Goal: Task Accomplishment & Management: Complete application form

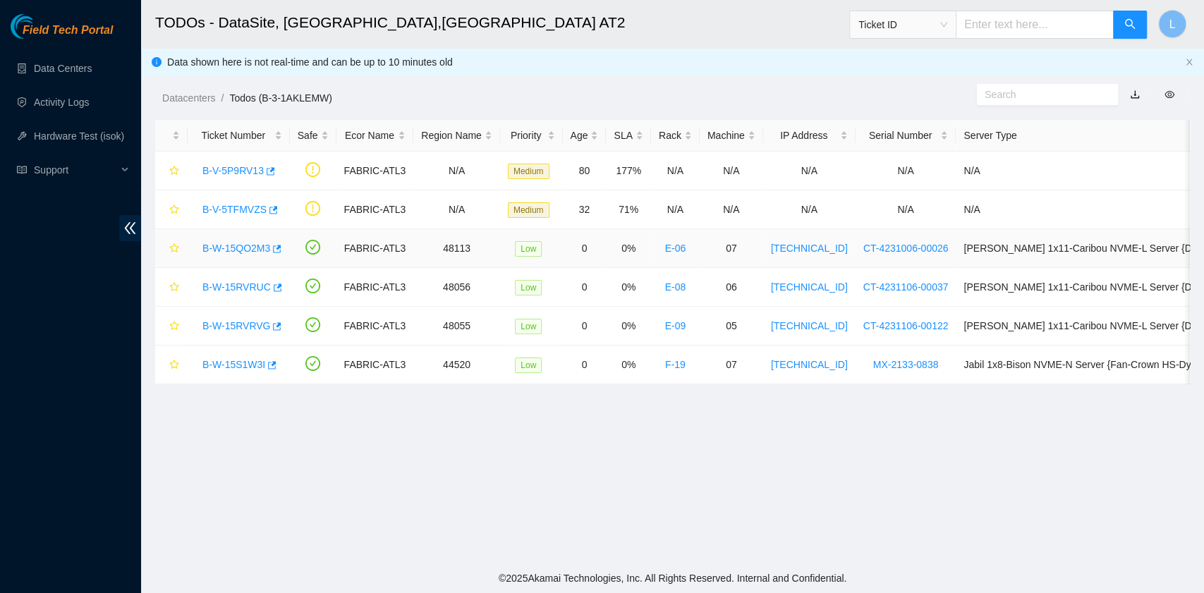
click at [257, 243] on link "B-W-15QO2M3" at bounding box center [236, 248] width 68 height 11
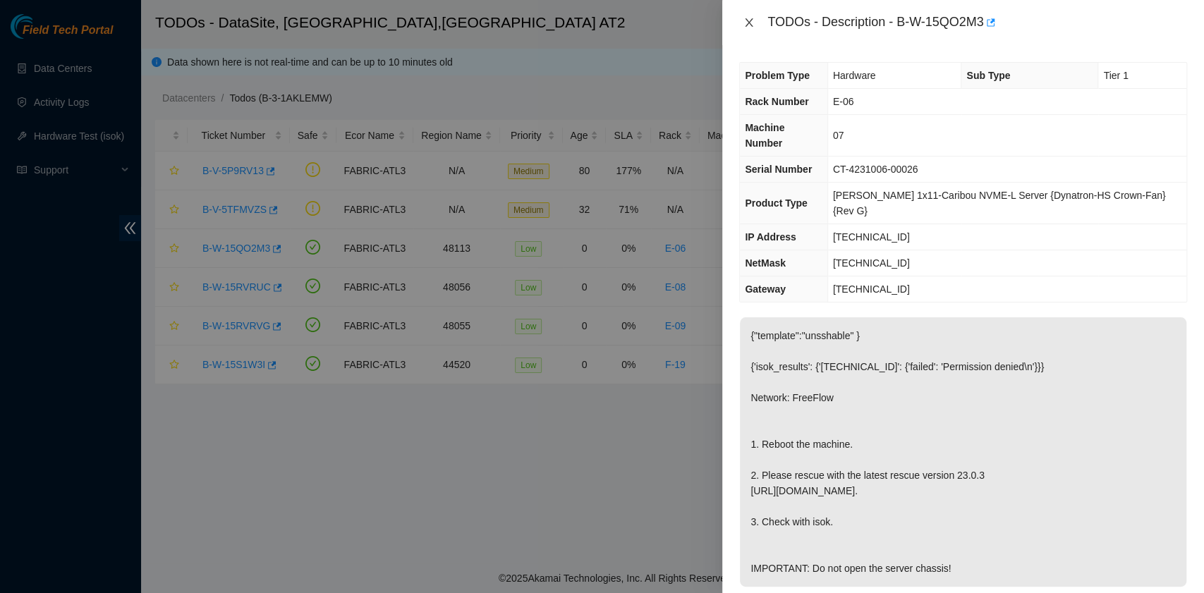
click at [746, 25] on icon "close" at bounding box center [749, 22] width 8 height 8
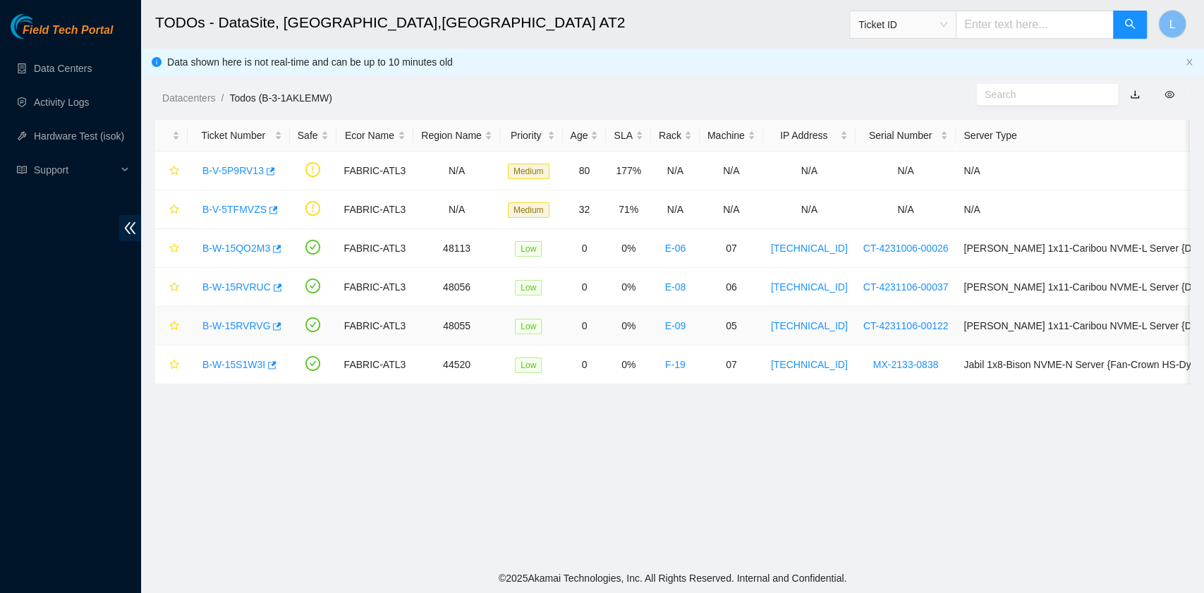
click at [227, 324] on link "B-W-15RVRVG" at bounding box center [236, 325] width 68 height 11
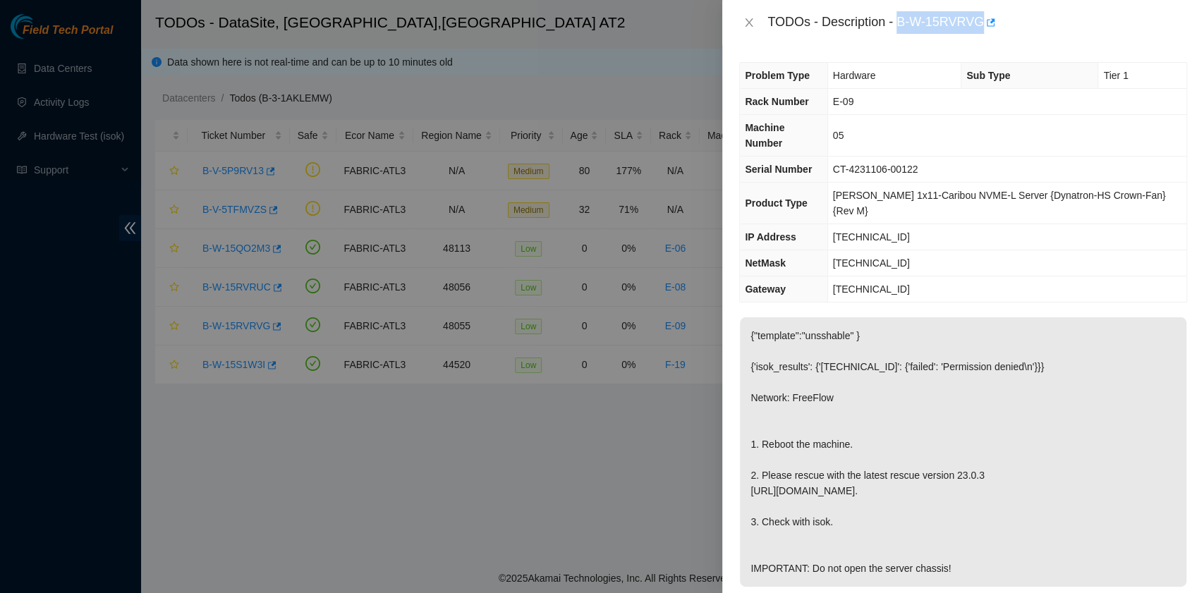
drag, startPoint x: 900, startPoint y: 24, endPoint x: 981, endPoint y: 32, distance: 82.2
click at [981, 32] on div "TODOs - Description - B-W-15RVRVG" at bounding box center [977, 22] width 420 height 23
copy div "B-W-15RVRVG"
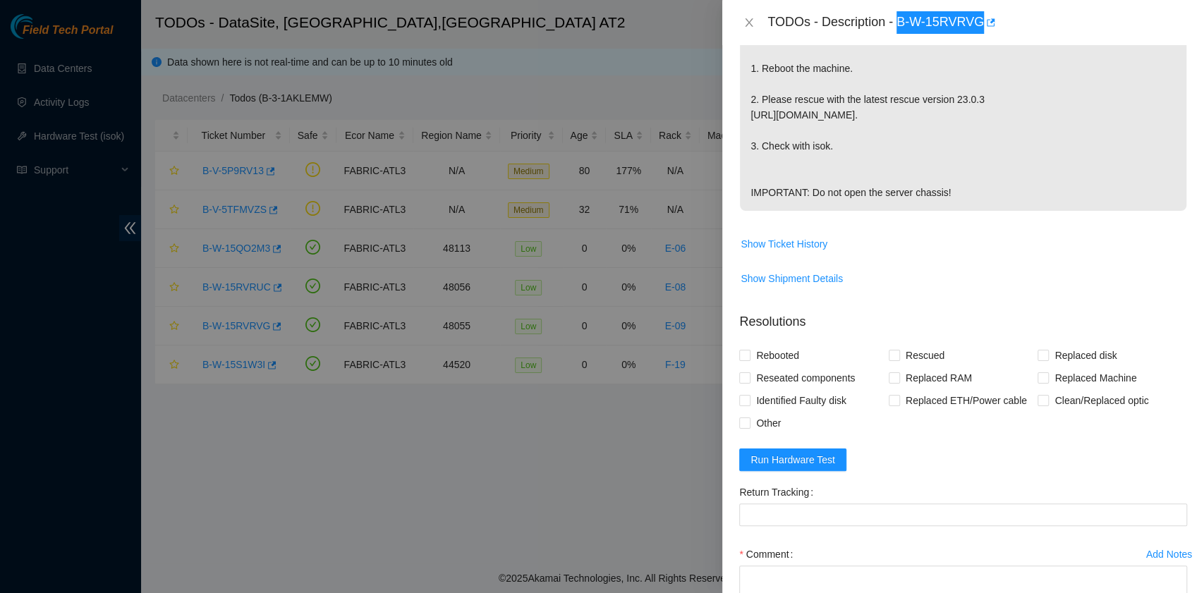
scroll to position [470, 0]
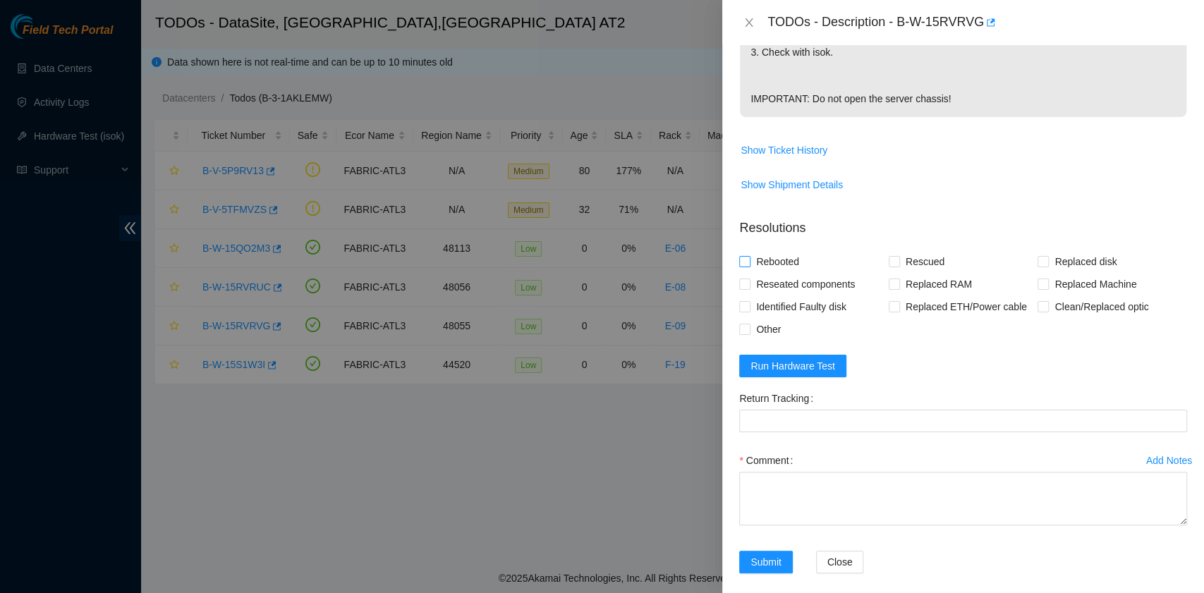
click at [780, 259] on span "Rebooted" at bounding box center [777, 261] width 54 height 23
click at [749, 259] on input "Rebooted" at bounding box center [744, 261] width 10 height 10
checkbox input "true"
click at [888, 259] on input "Rescued" at bounding box center [893, 261] width 10 height 10
checkbox input "true"
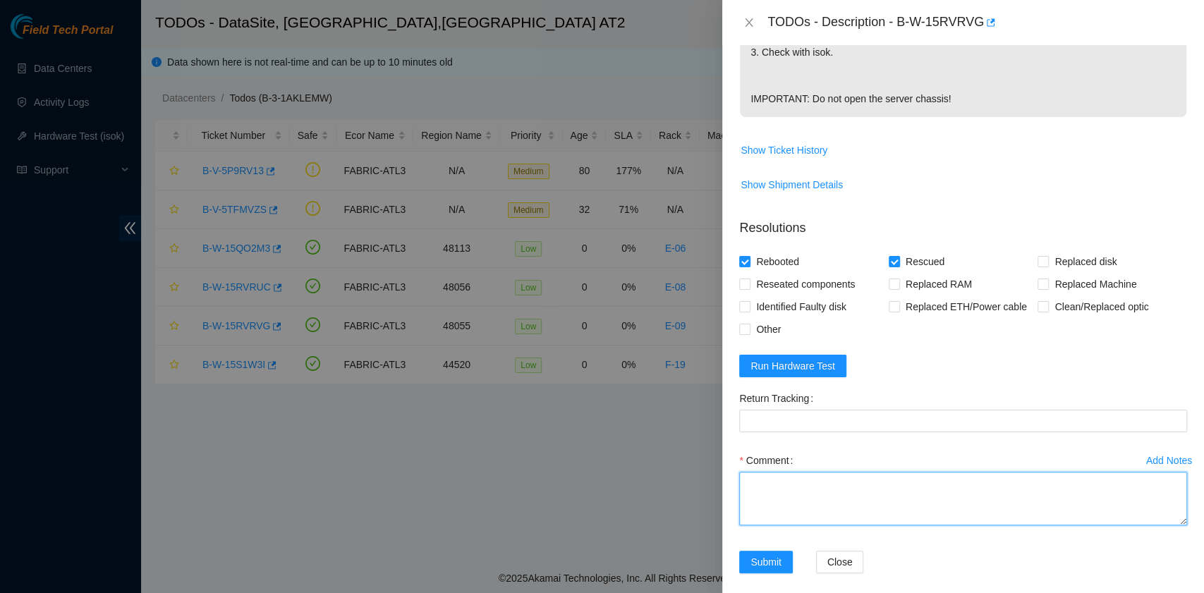
click at [798, 489] on textarea "Comment" at bounding box center [963, 499] width 448 height 54
paste textarea "B-W-15RVRUC rack# E-08 machine# 06 Rebooted. Rescued."
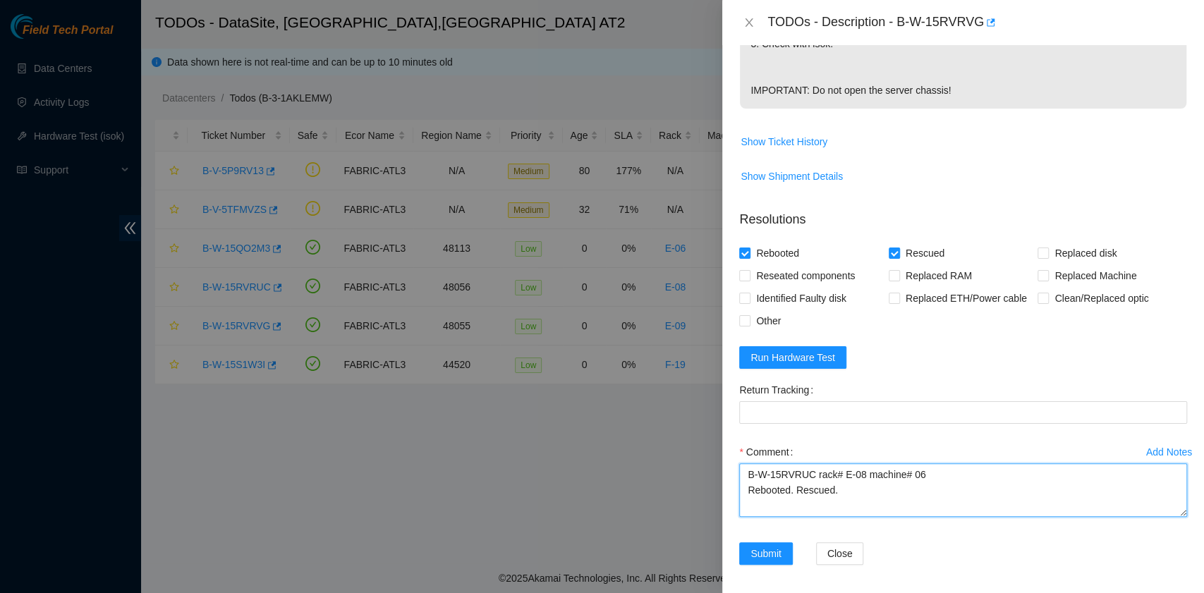
scroll to position [481, 0]
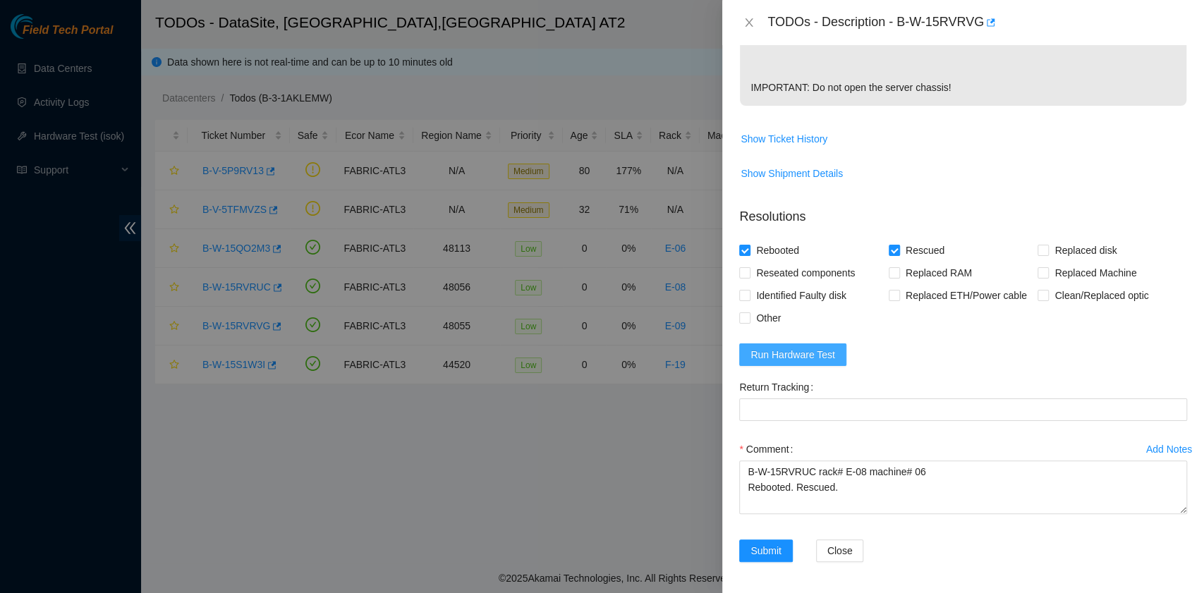
click at [818, 348] on span "Run Hardware Test" at bounding box center [792, 355] width 85 height 16
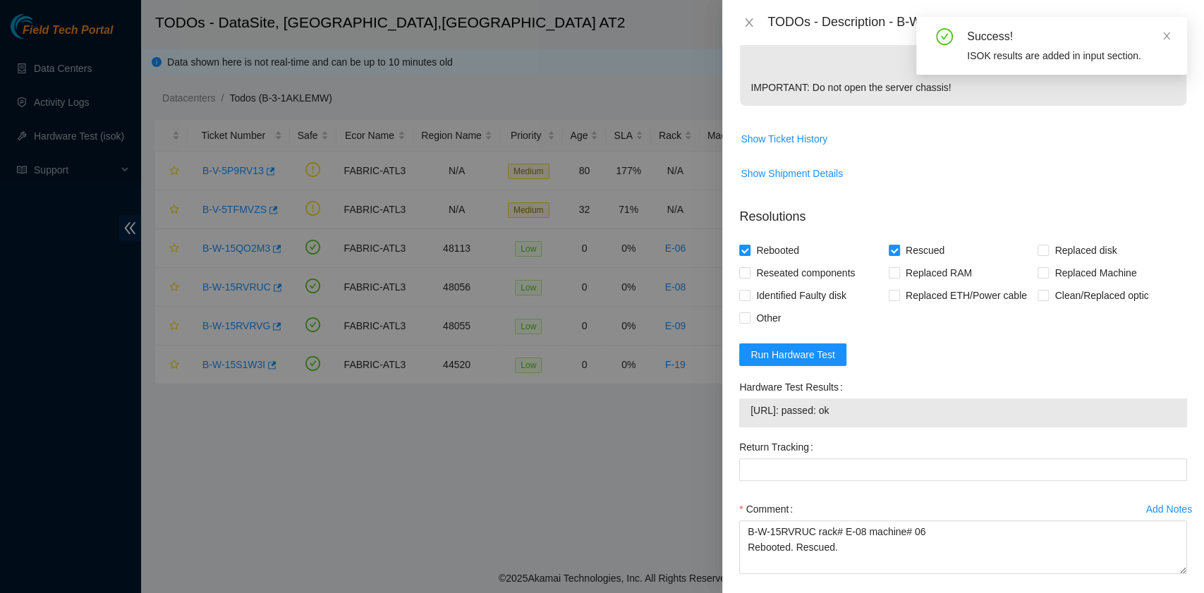
drag, startPoint x: 886, startPoint y: 405, endPoint x: 755, endPoint y: 422, distance: 131.5
click at [755, 422] on div "[URL]: passed: ok" at bounding box center [963, 412] width 448 height 29
copy tbody "[URL]: passed: ok"
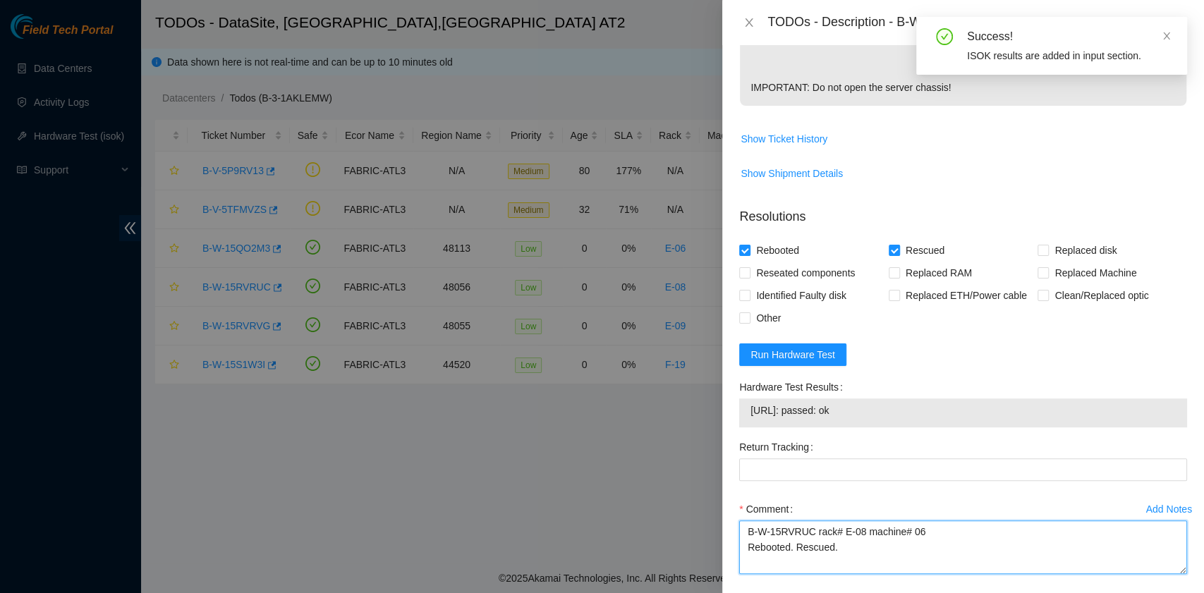
click at [752, 557] on textarea "B-W-15RVRUC rack# E-08 machine# 06 Rebooted. Rescued." at bounding box center [963, 547] width 448 height 54
paste textarea "[URL]: passed: ok"
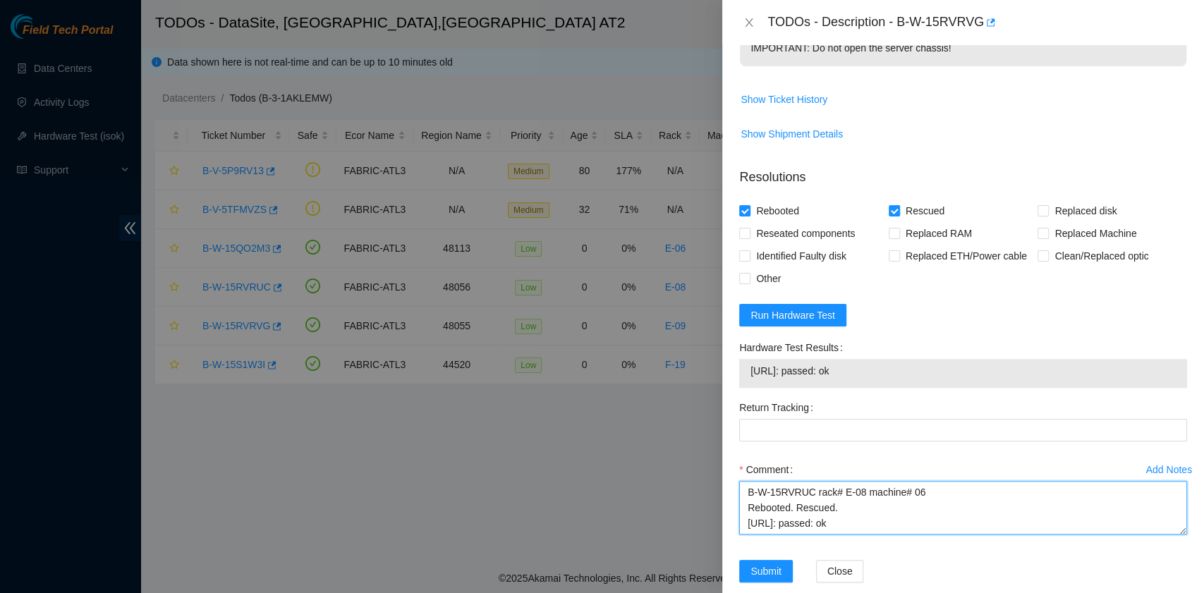
scroll to position [541, 0]
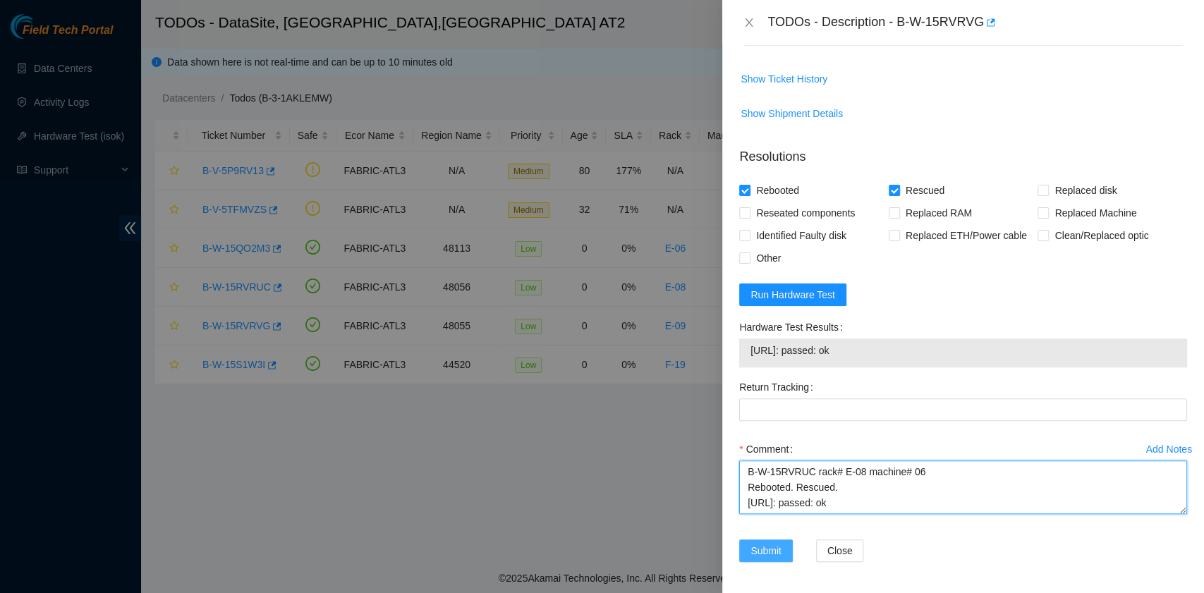
type textarea "B-W-15RVRUC rack# E-08 machine# 06 Rebooted. Rescued. [URL]: passed: ok"
click at [760, 551] on span "Submit" at bounding box center [765, 551] width 31 height 16
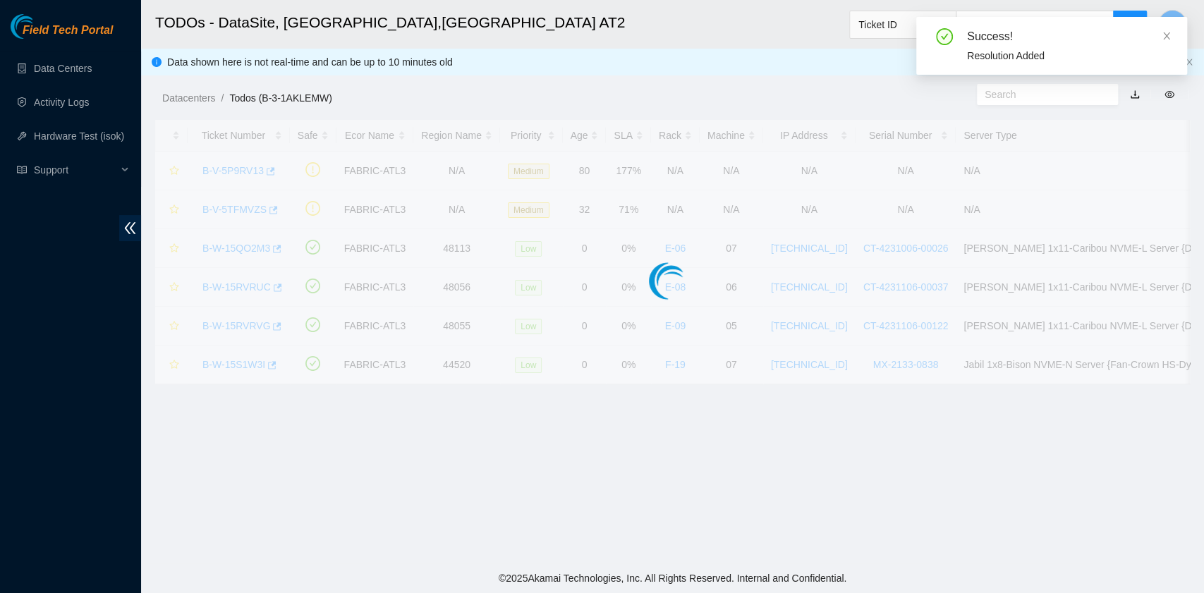
scroll to position [357, 0]
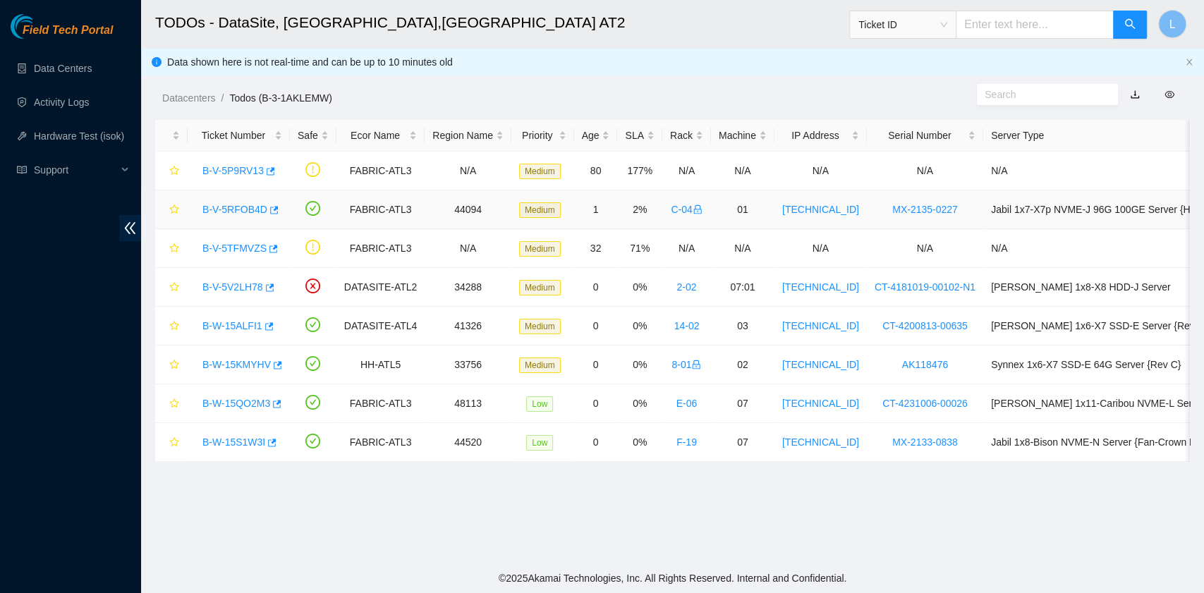
click at [226, 211] on link "B-V-5RFOB4D" at bounding box center [234, 209] width 65 height 11
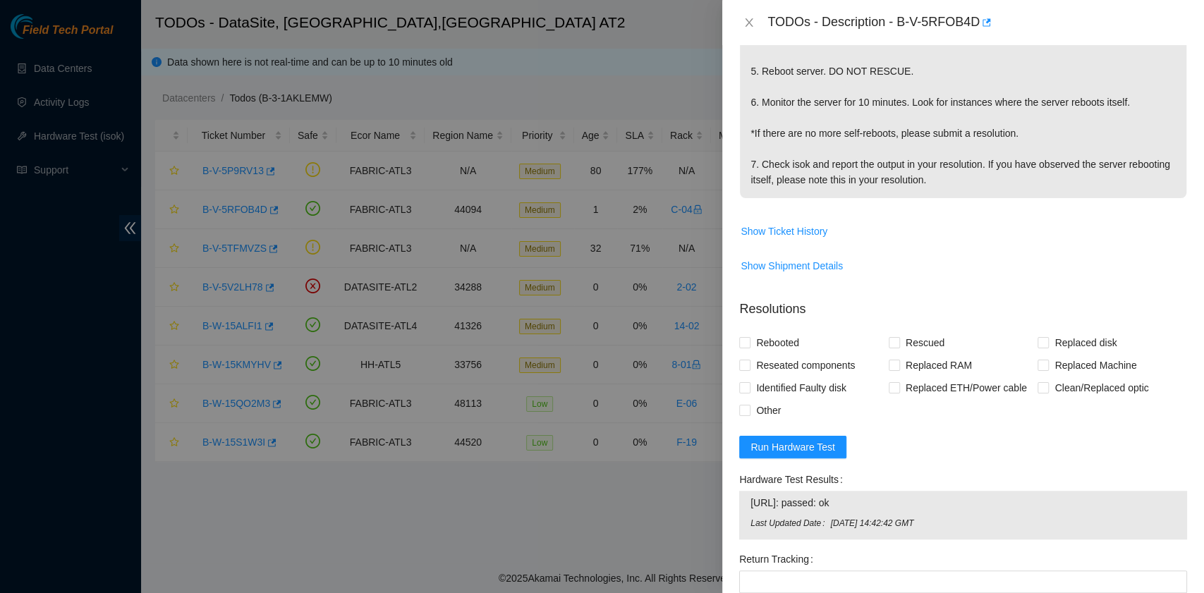
scroll to position [447, 0]
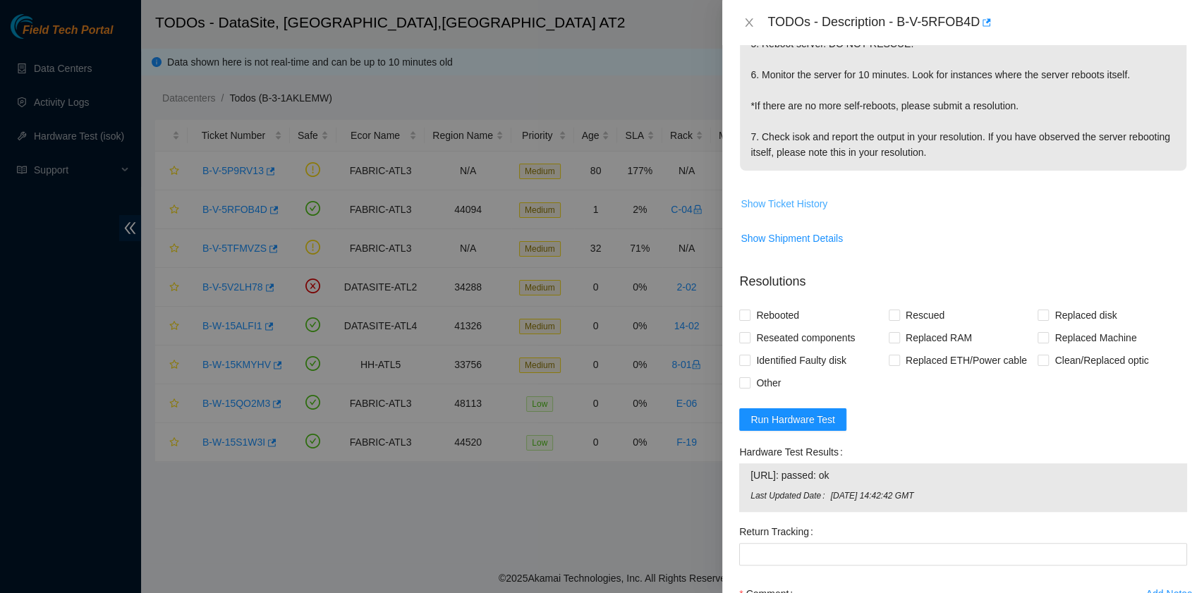
click at [797, 204] on span "Show Ticket History" at bounding box center [783, 204] width 87 height 16
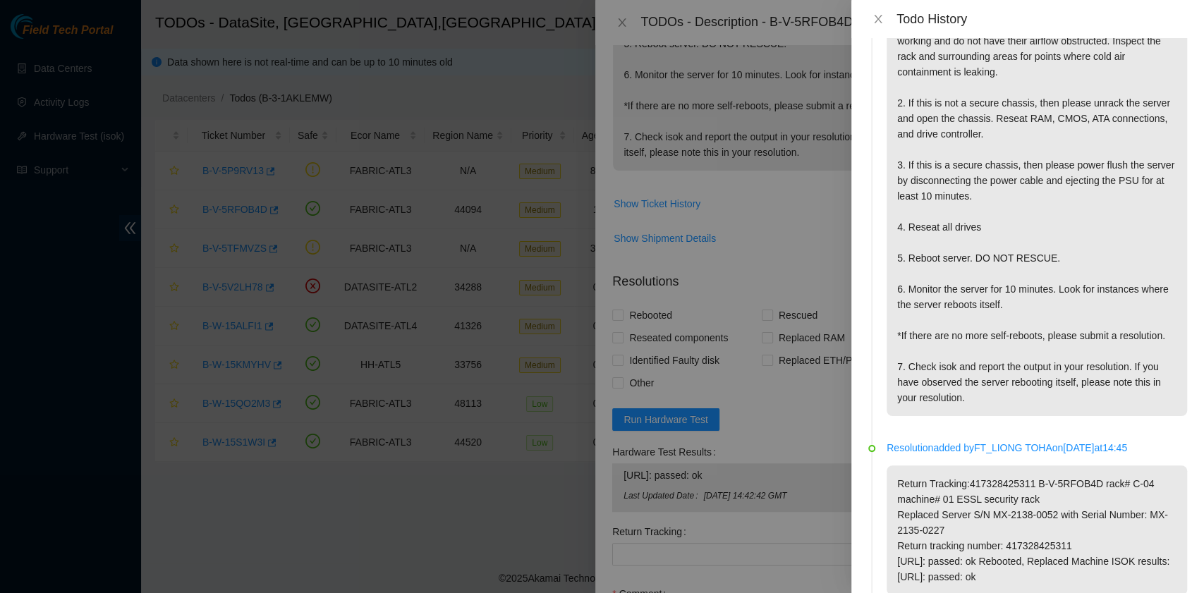
scroll to position [0, 0]
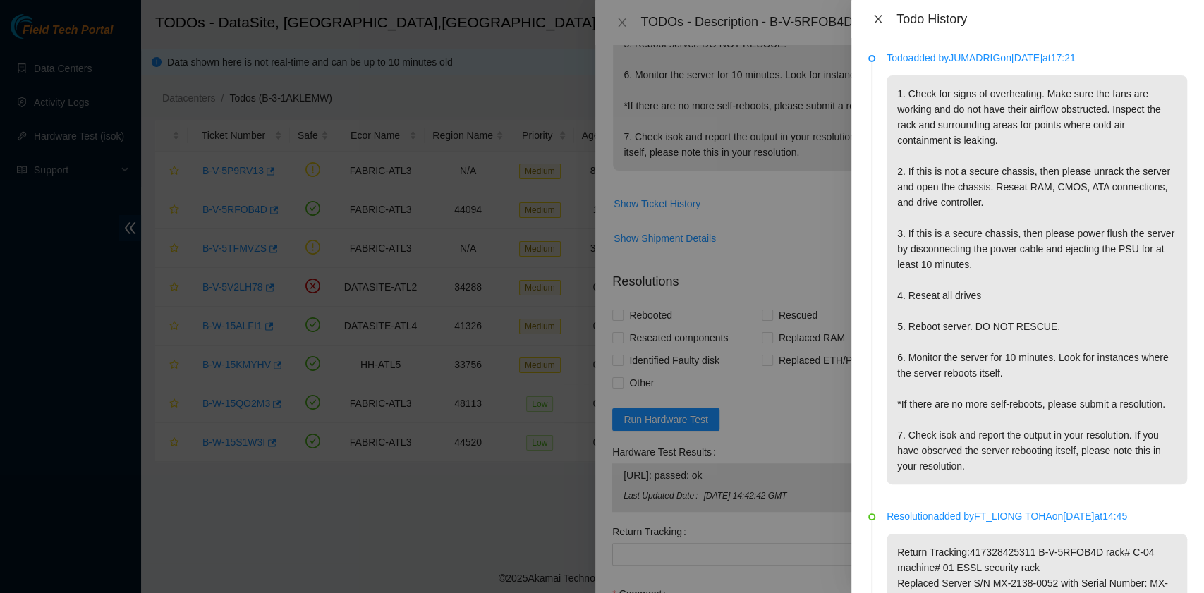
click at [876, 18] on icon "close" at bounding box center [877, 18] width 11 height 11
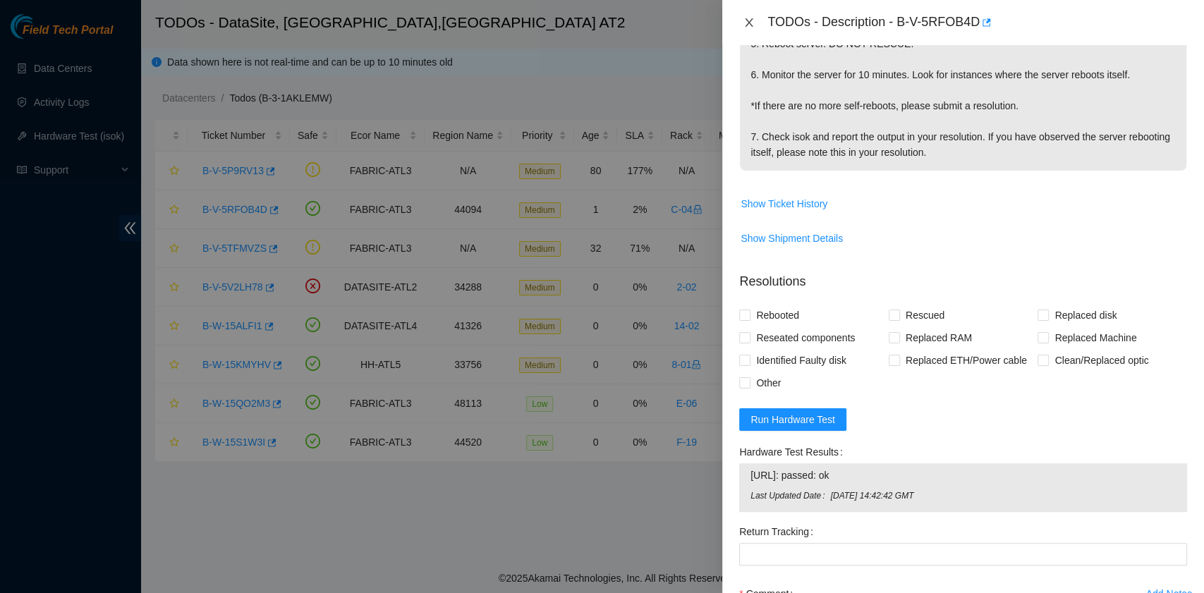
click at [754, 16] on button "Close" at bounding box center [749, 22] width 20 height 13
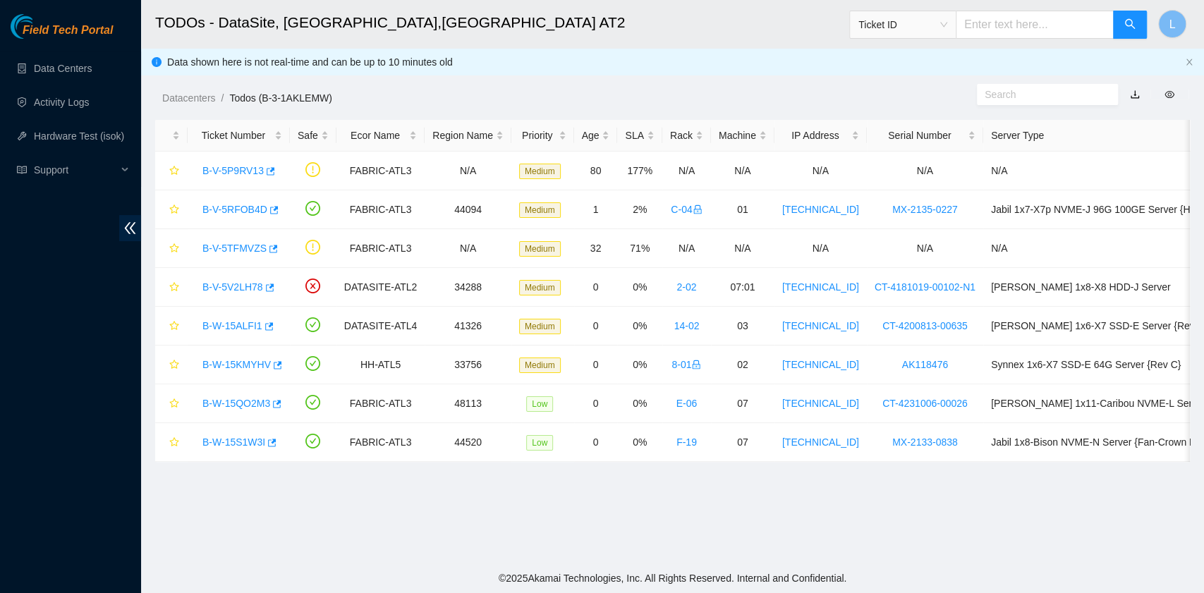
scroll to position [357, 0]
click at [229, 284] on link "B-V-5V2LH78" at bounding box center [232, 286] width 61 height 11
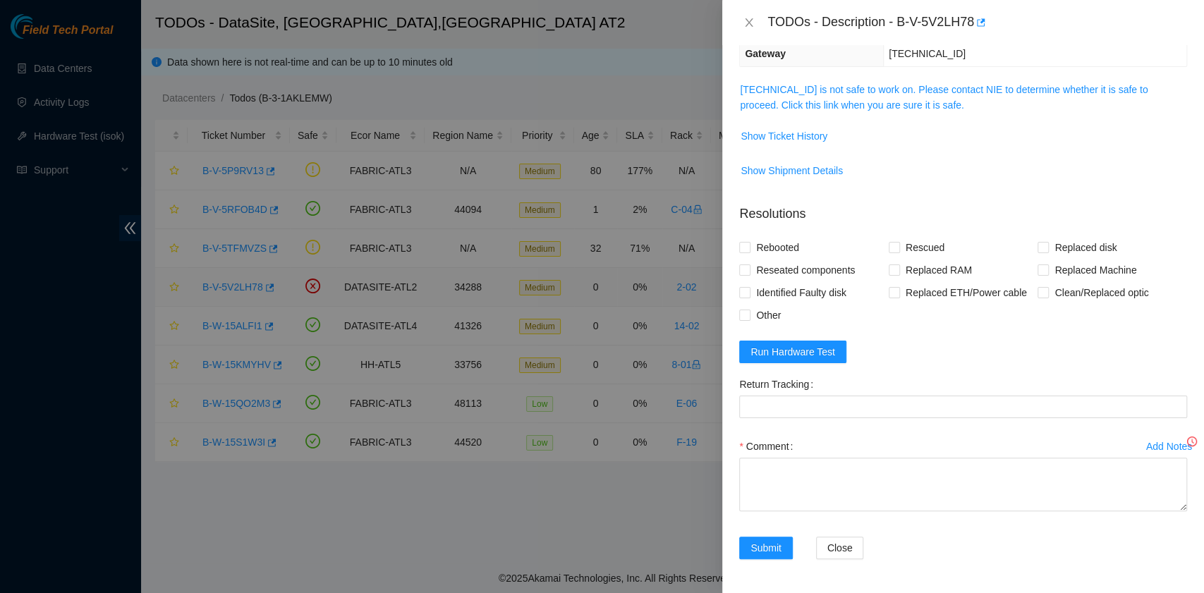
scroll to position [176, 0]
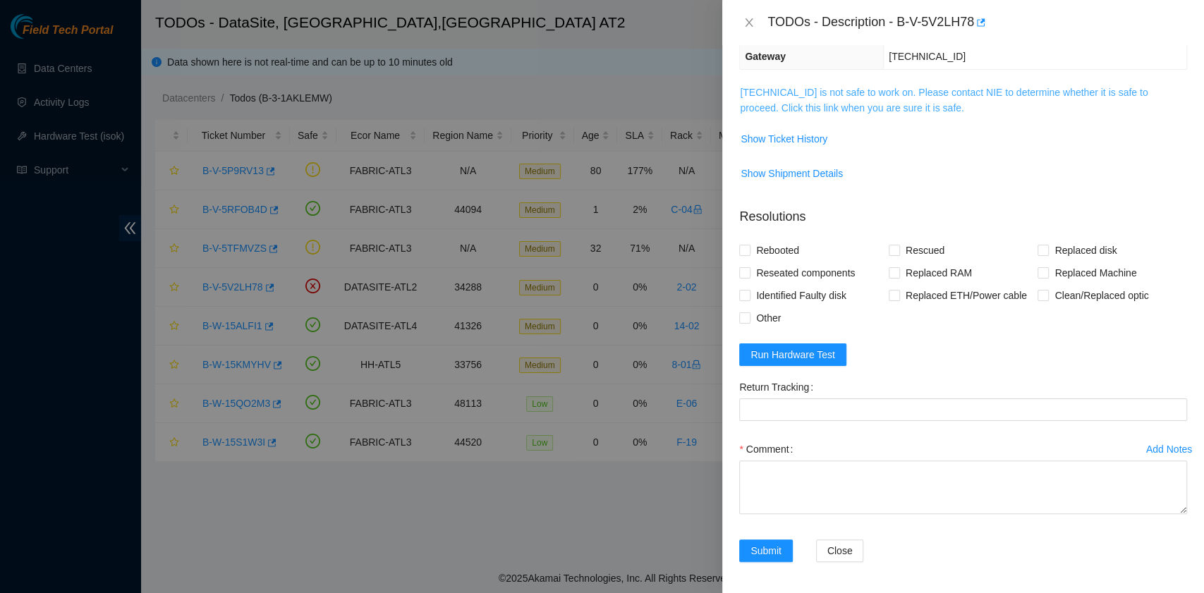
click at [844, 105] on link "[TECHNICAL_ID] is not safe to work on. Please contact NIE to determine whether …" at bounding box center [944, 100] width 408 height 27
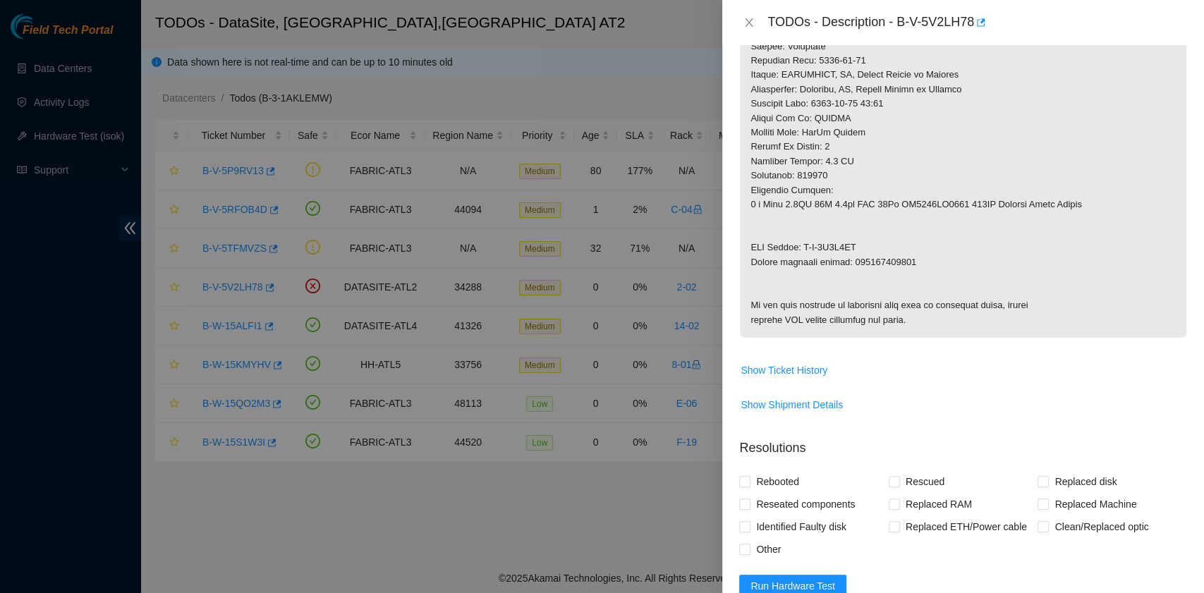
scroll to position [740, 0]
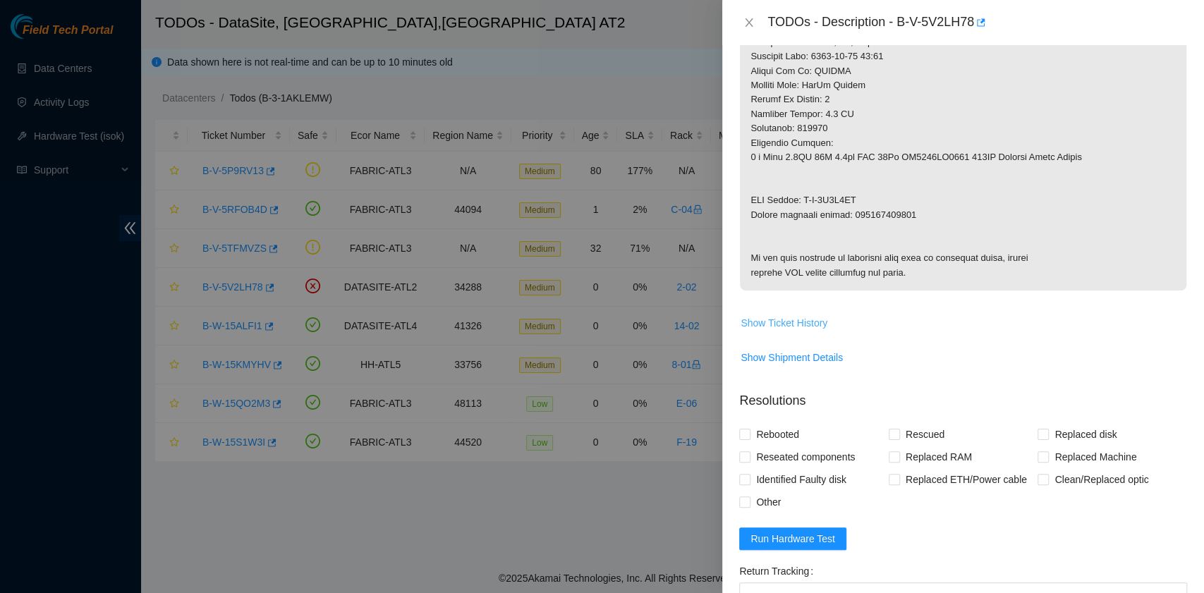
click at [797, 331] on span "Show Ticket History" at bounding box center [783, 323] width 87 height 16
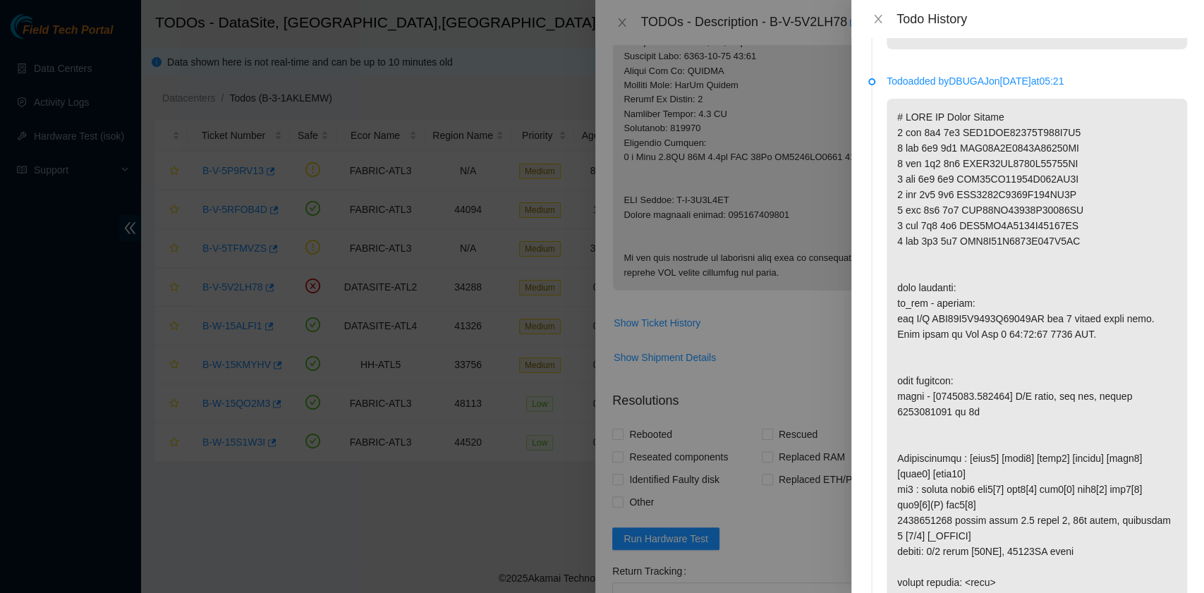
scroll to position [2350, 0]
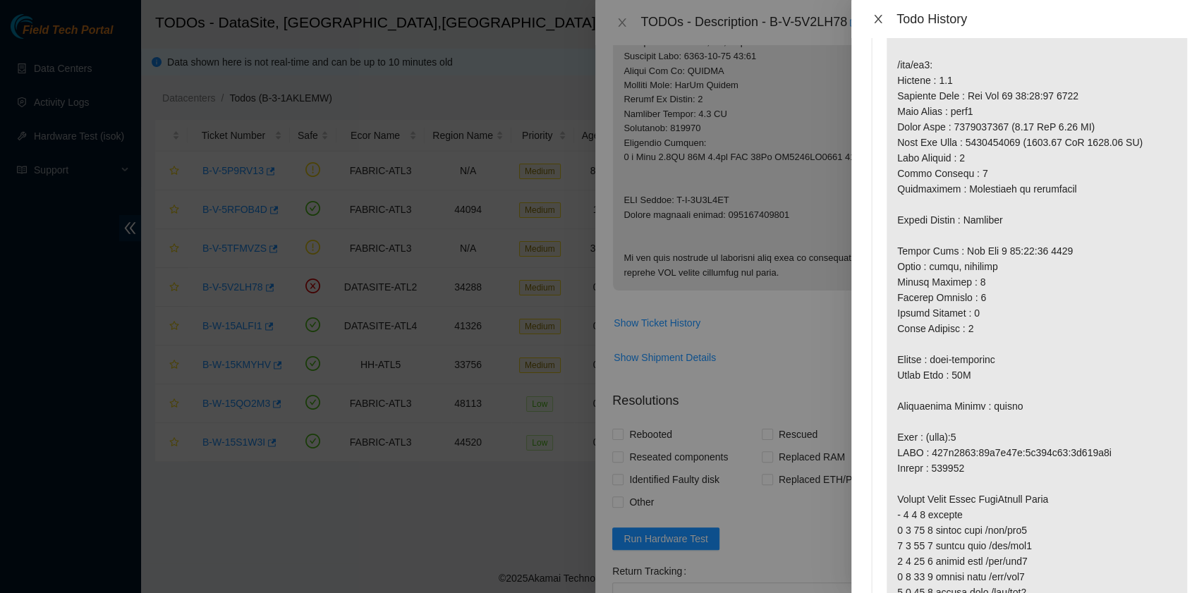
click at [881, 16] on icon "close" at bounding box center [877, 18] width 11 height 11
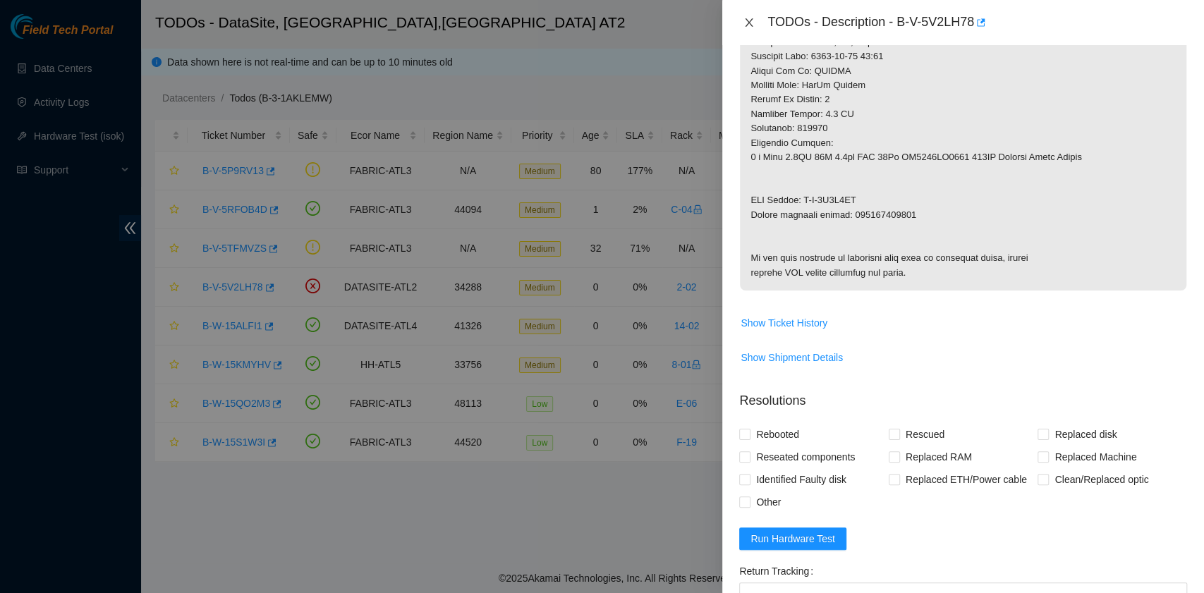
click at [755, 20] on button "Close" at bounding box center [749, 22] width 20 height 13
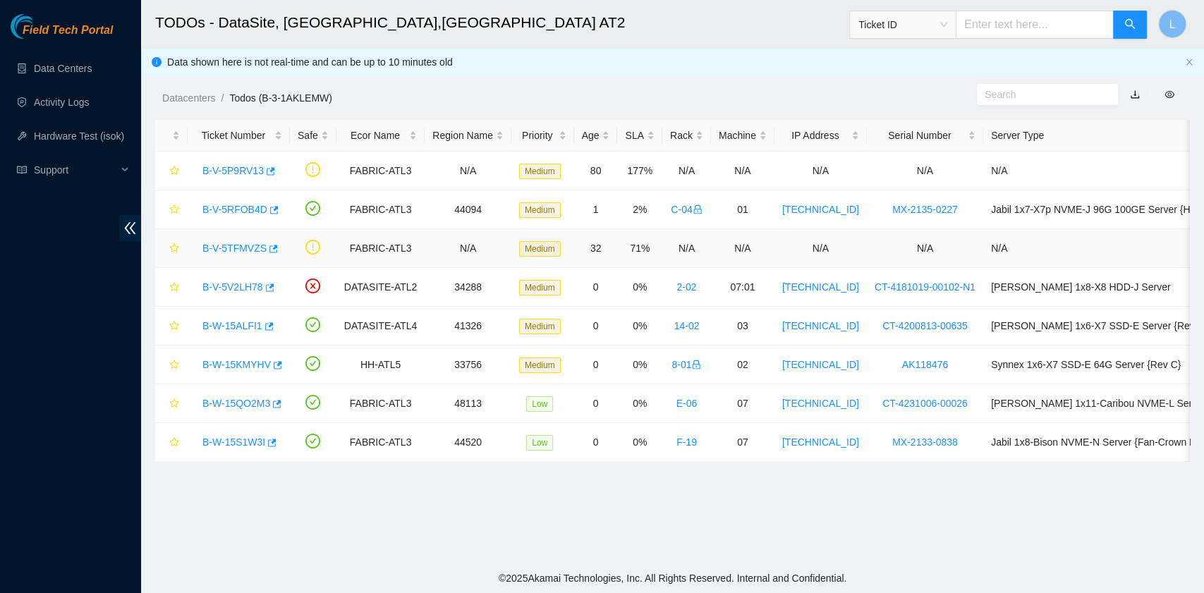
scroll to position [208, 0]
click at [247, 324] on link "B-W-15ALFI1" at bounding box center [232, 325] width 60 height 11
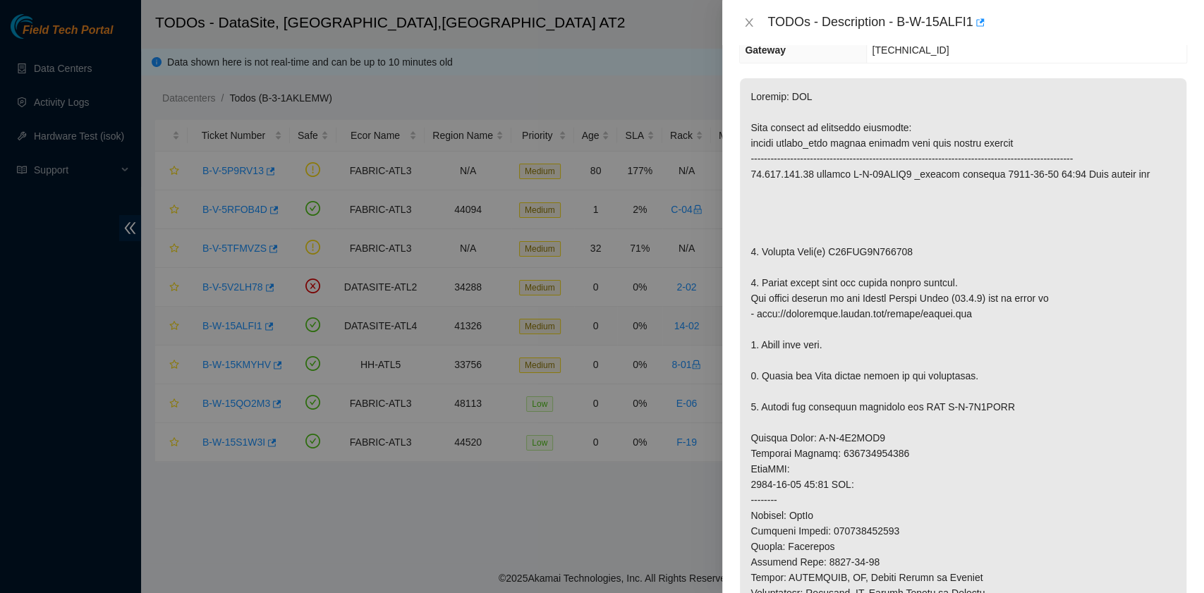
scroll to position [146, 0]
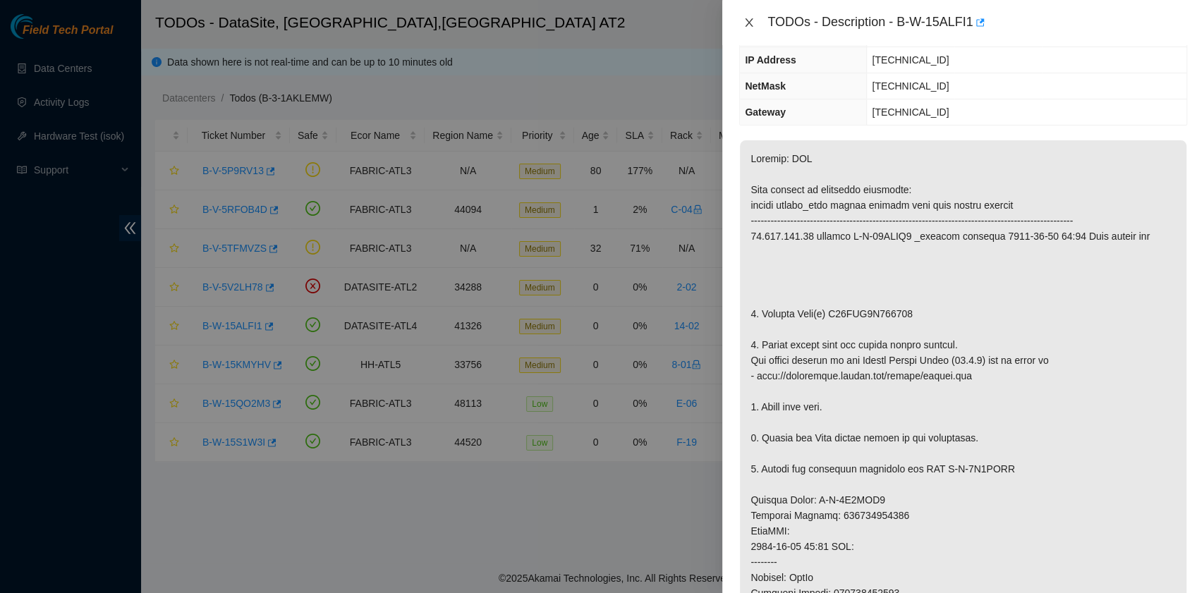
click at [751, 23] on icon "close" at bounding box center [748, 22] width 11 height 11
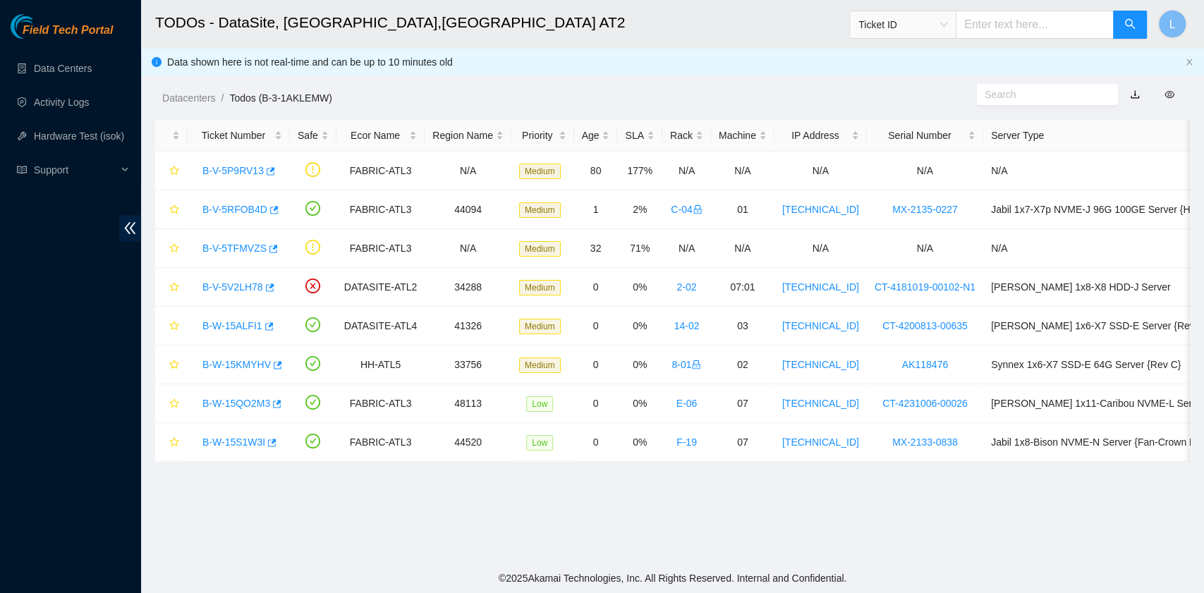
scroll to position [208, 0]
click at [255, 440] on link "B-W-15S1W3I" at bounding box center [233, 441] width 63 height 11
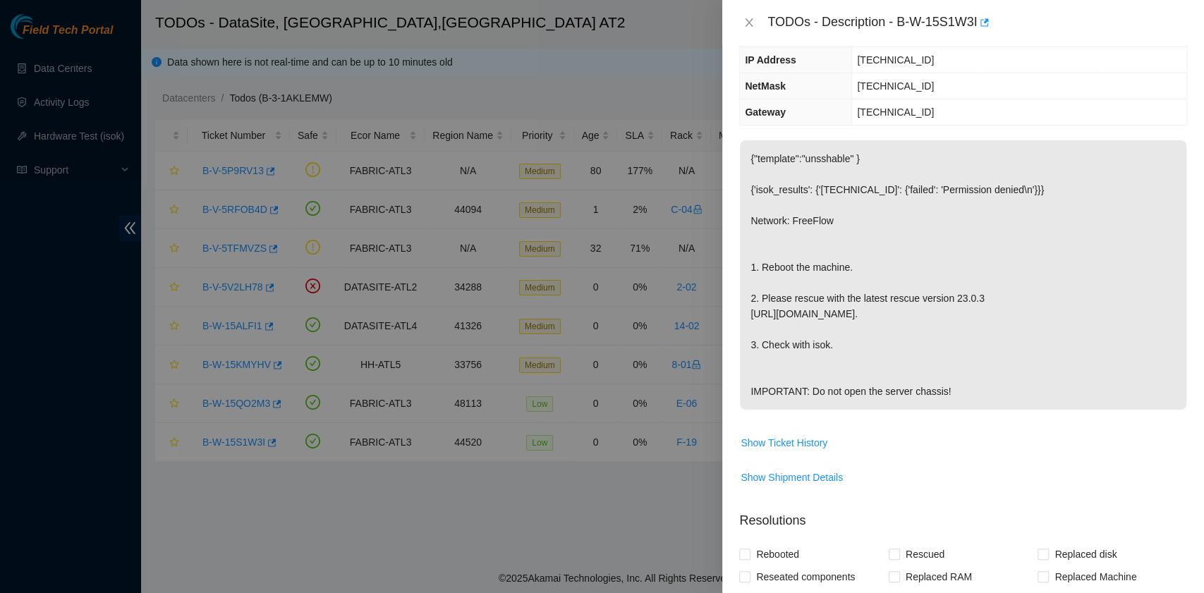
scroll to position [0, 0]
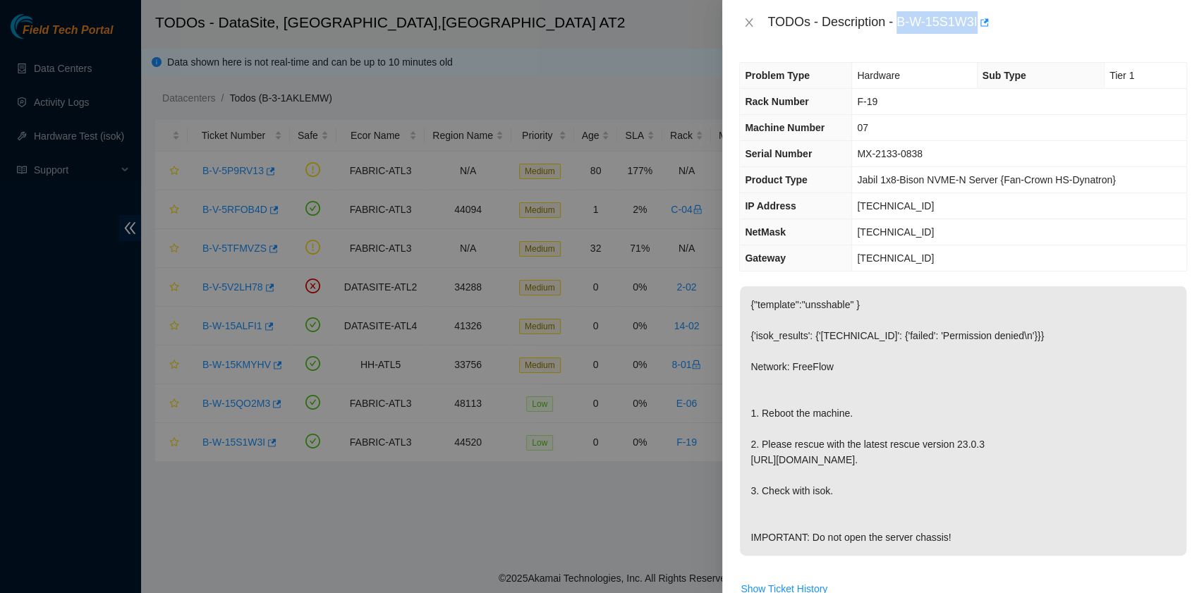
drag, startPoint x: 898, startPoint y: 22, endPoint x: 977, endPoint y: 29, distance: 79.3
click at [977, 29] on div "TODOs - Description - B-W-15S1W3I" at bounding box center [977, 22] width 420 height 23
copy div "B-W-15S1W3I"
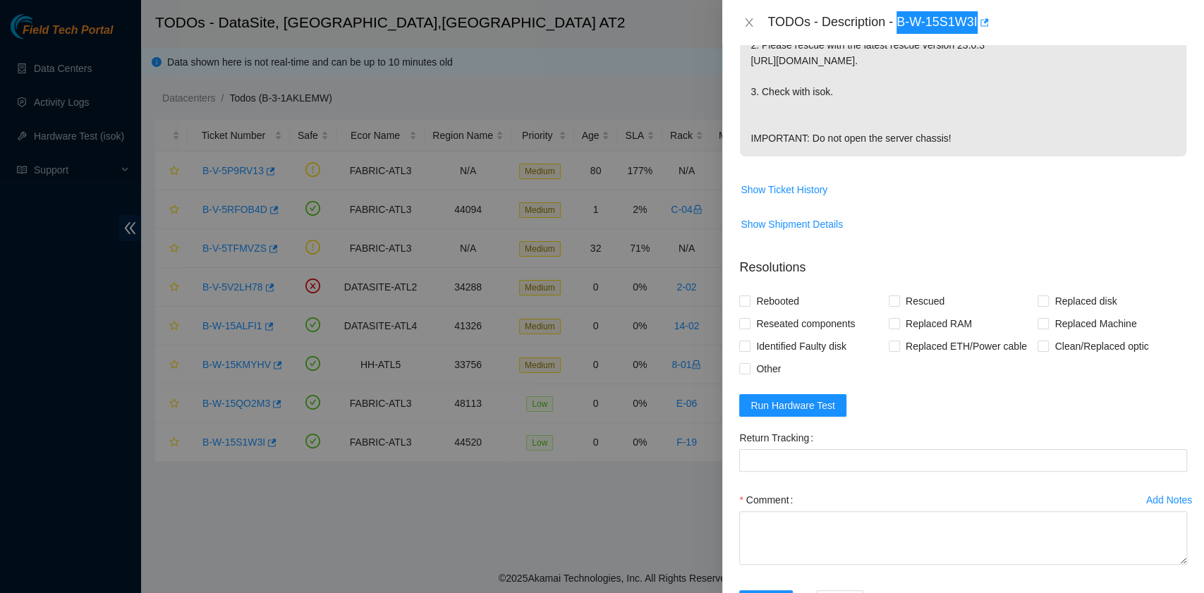
scroll to position [376, 0]
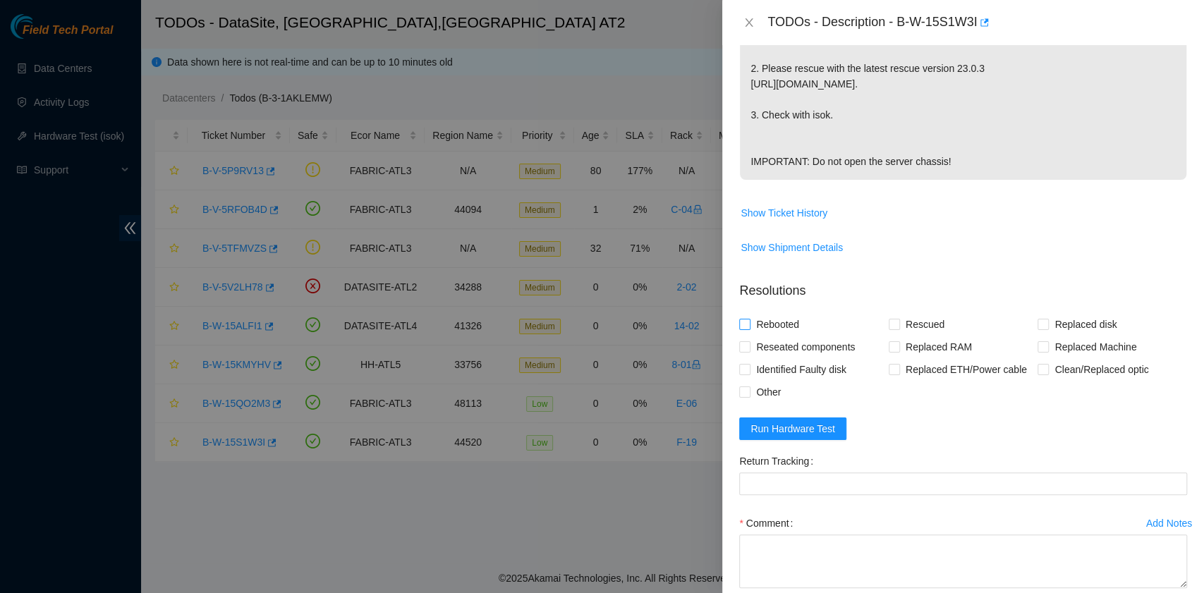
click at [773, 336] on span "Rebooted" at bounding box center [777, 324] width 54 height 23
click at [749, 329] on input "Rebooted" at bounding box center [744, 324] width 10 height 10
checkbox input "true"
click at [888, 329] on input "Rescued" at bounding box center [893, 324] width 10 height 10
checkbox input "true"
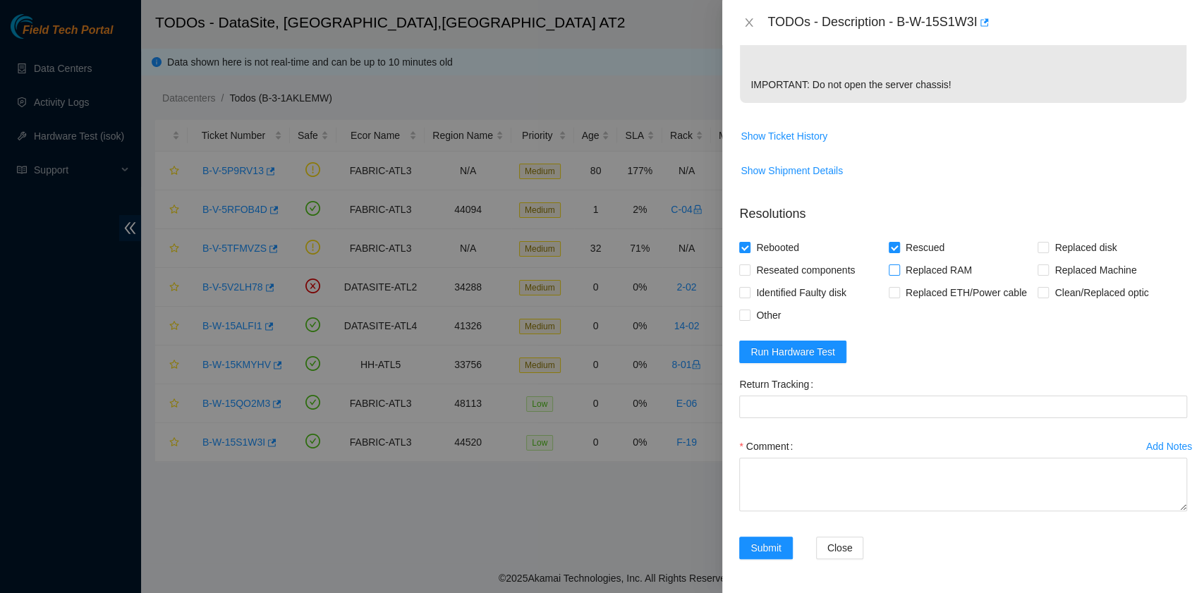
scroll to position [481, 0]
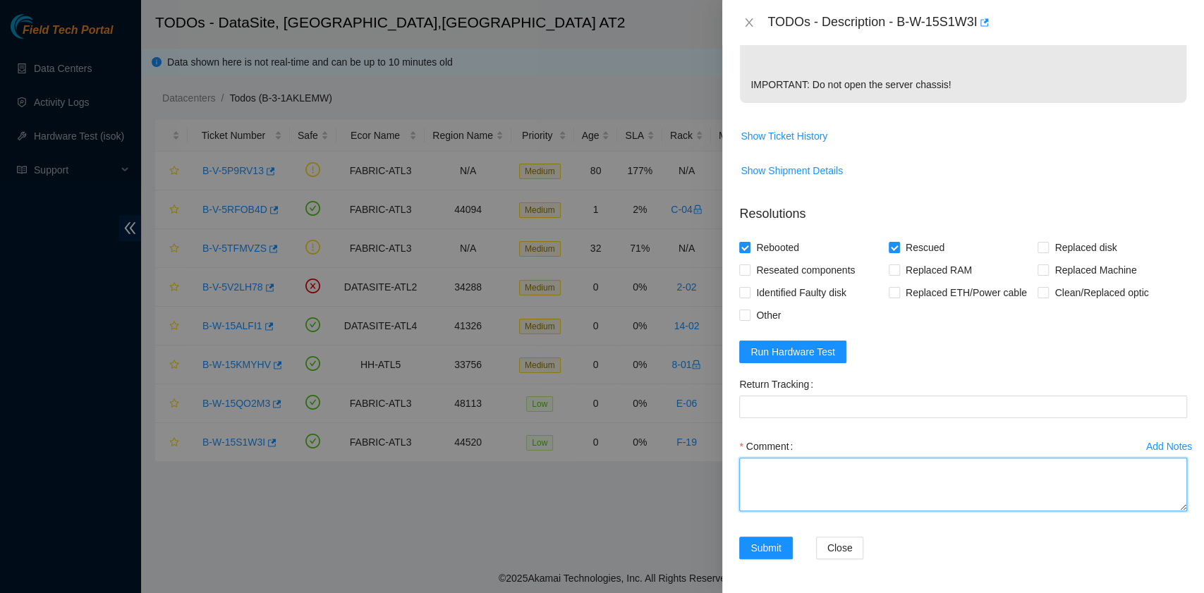
click at [836, 475] on textarea "Comment" at bounding box center [963, 485] width 448 height 54
paste textarea "B-W-15S1W3I rack# F-19 machine# 07 Rebooted. Rescued."
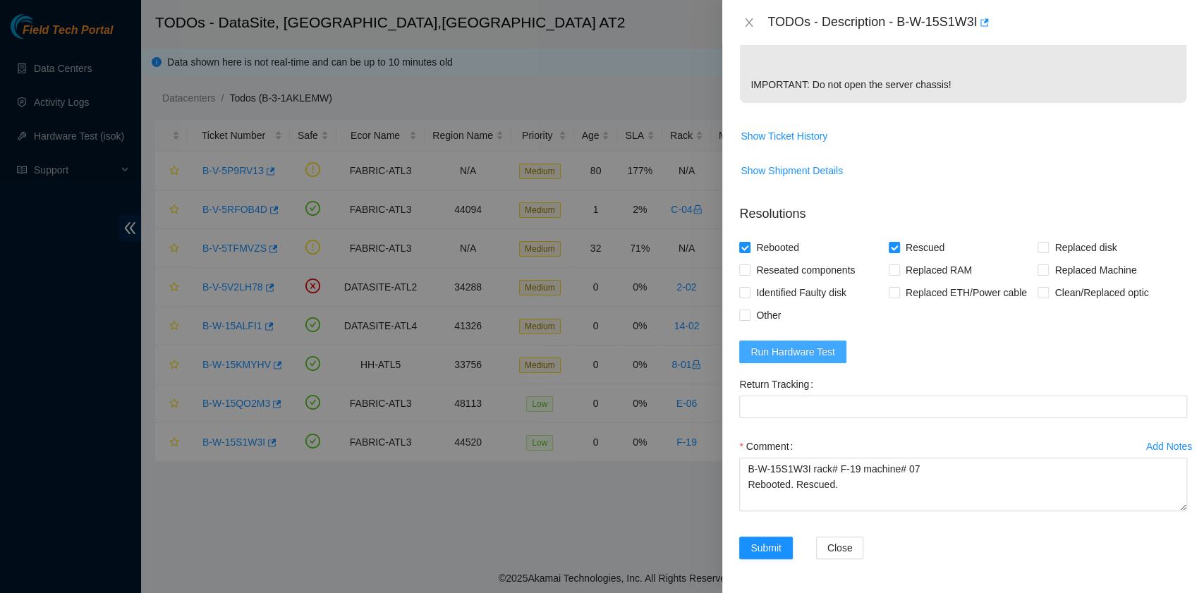
click at [816, 347] on span "Run Hardware Test" at bounding box center [792, 352] width 85 height 16
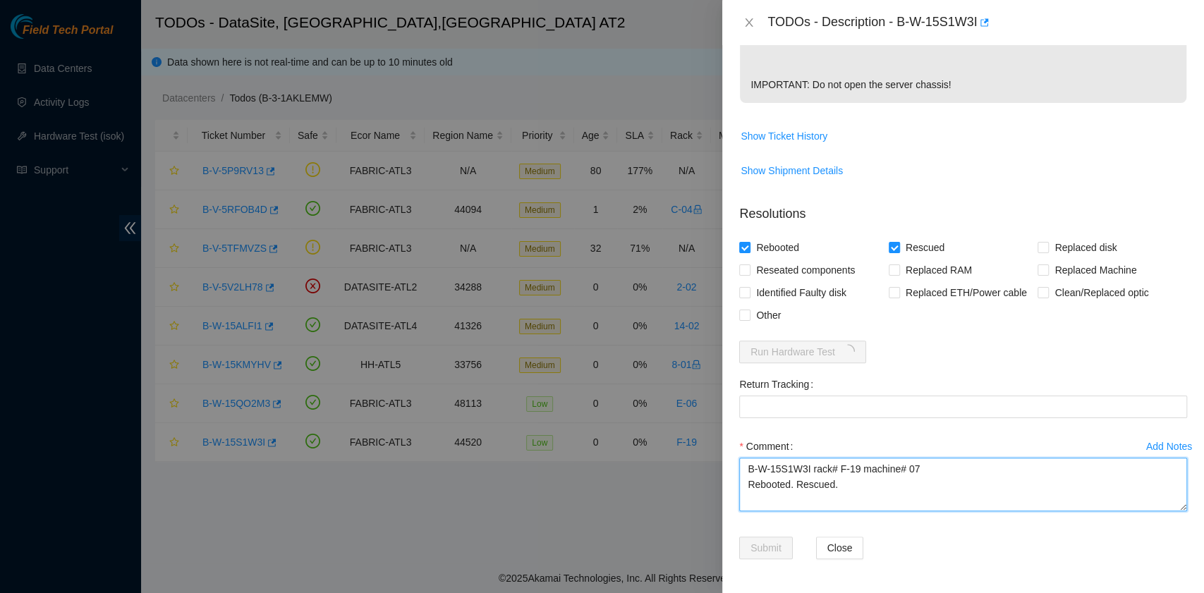
click at [848, 505] on textarea "B-W-15S1W3I rack# F-19 machine# 07 Rebooted. Rescued." at bounding box center [963, 485] width 448 height 54
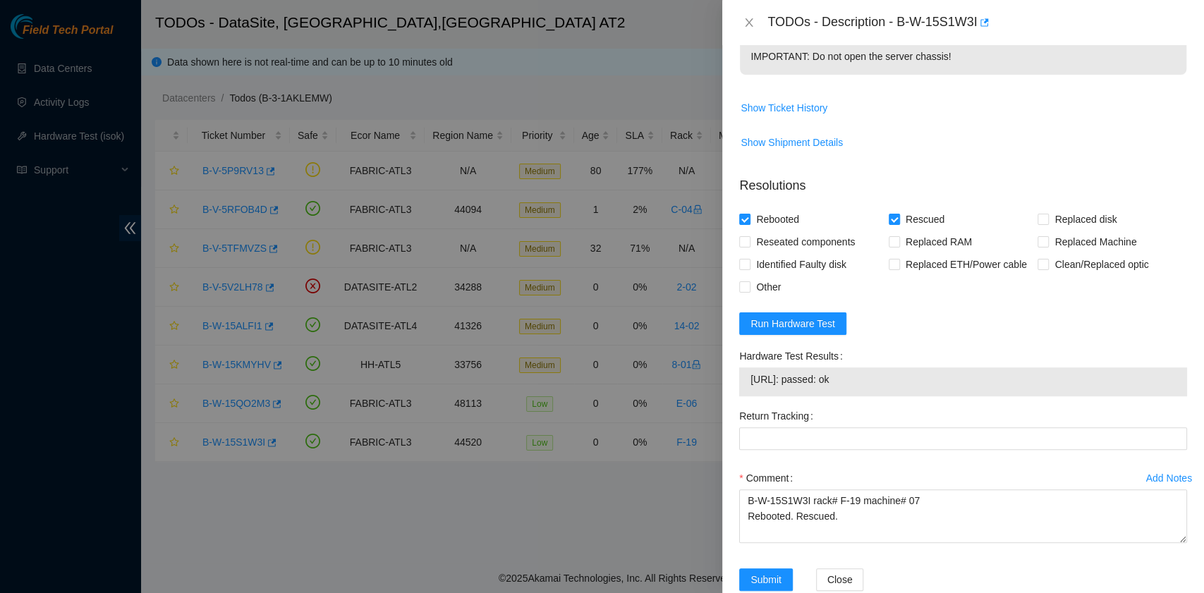
drag, startPoint x: 874, startPoint y: 408, endPoint x: 756, endPoint y: 424, distance: 119.6
click at [756, 396] on div "[URL]: passed: ok" at bounding box center [963, 381] width 448 height 29
copy tbody "[URL]: passed: ok"
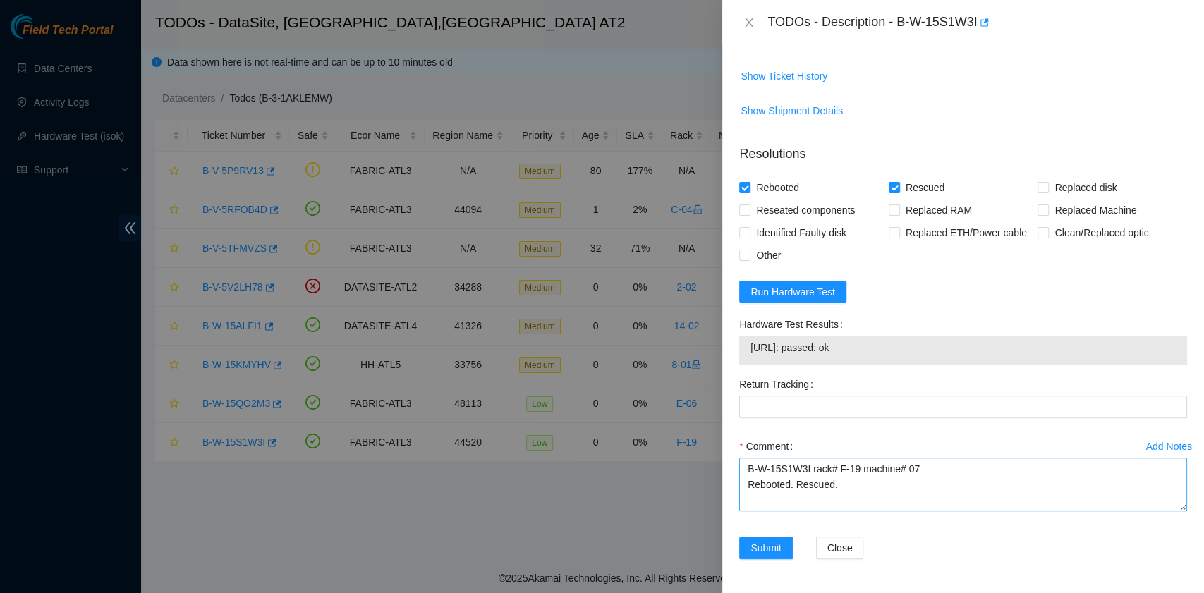
scroll to position [541, 0]
click at [762, 501] on textarea "B-W-15S1W3I rack# F-19 machine# 07 Rebooted. Rescued." at bounding box center [963, 485] width 448 height 54
paste textarea "[URL]: passed: ok"
type textarea "B-W-15S1W3I rack# F-19 machine# 07 Rebooted. Rescued. [URL]: passed: ok"
click at [763, 547] on span "Submit" at bounding box center [765, 548] width 31 height 16
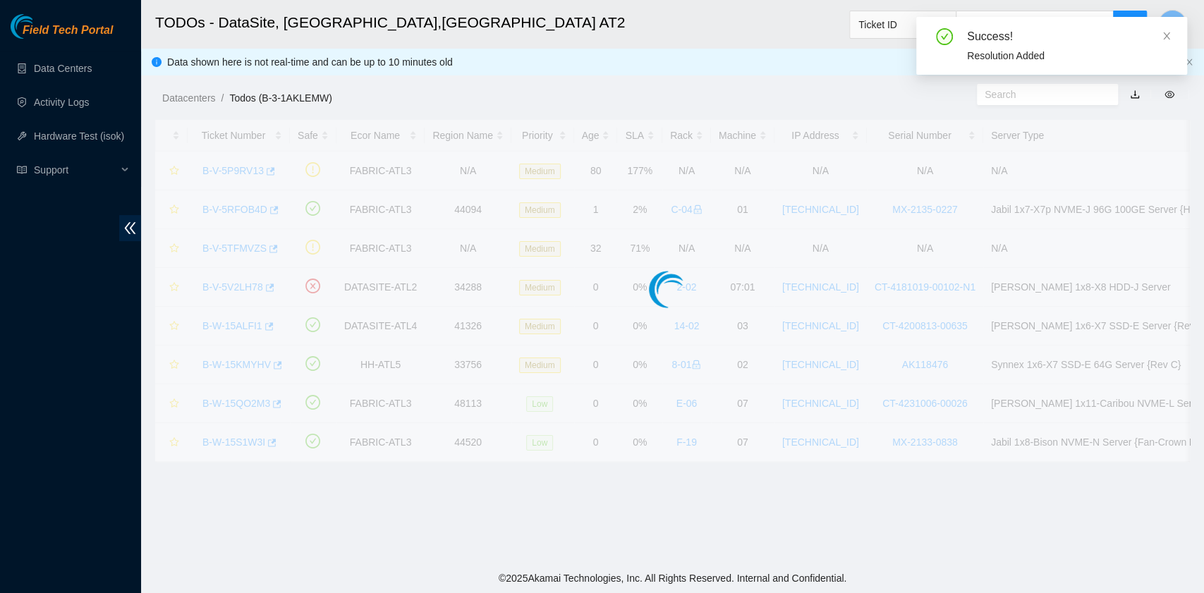
scroll to position [357, 0]
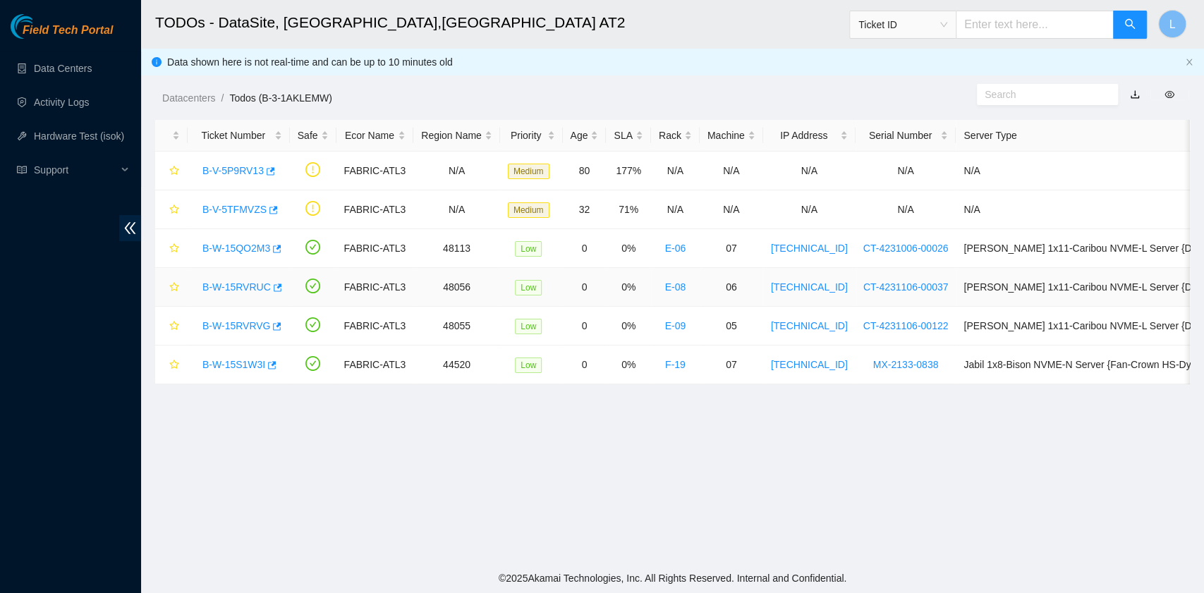
click at [242, 288] on link "B-W-15RVRUC" at bounding box center [236, 286] width 68 height 11
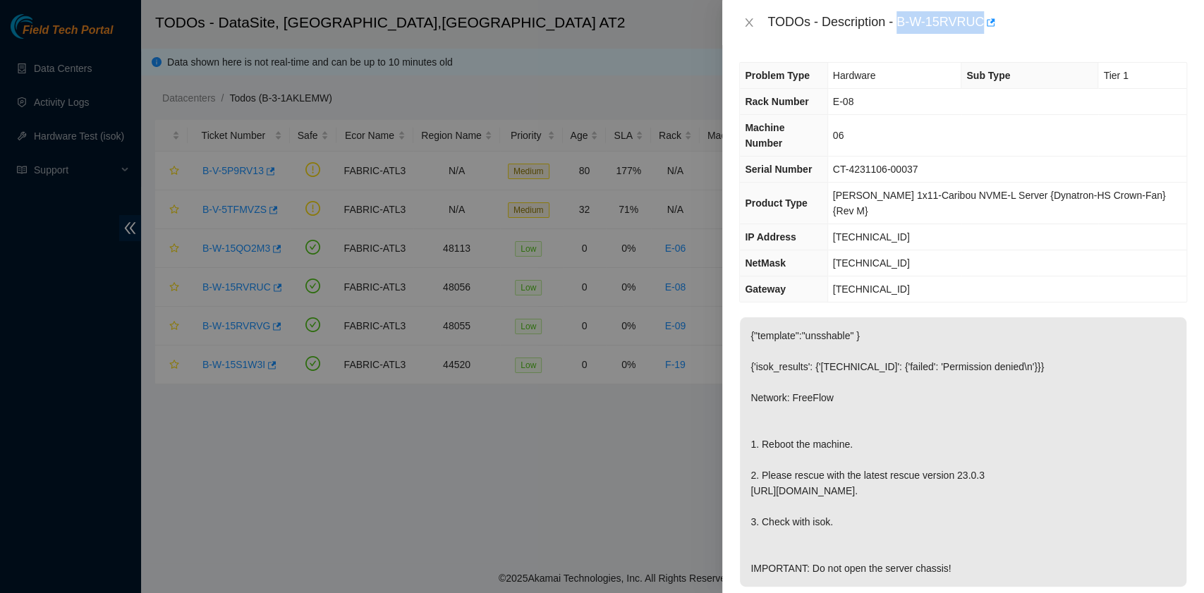
drag, startPoint x: 898, startPoint y: 26, endPoint x: 980, endPoint y: 28, distance: 82.5
click at [980, 28] on div "TODOs - Description - B-W-15RVRUC" at bounding box center [977, 22] width 420 height 23
copy div "B-W-15RVRUC"
click at [798, 164] on span "Serial Number" at bounding box center [778, 169] width 67 height 11
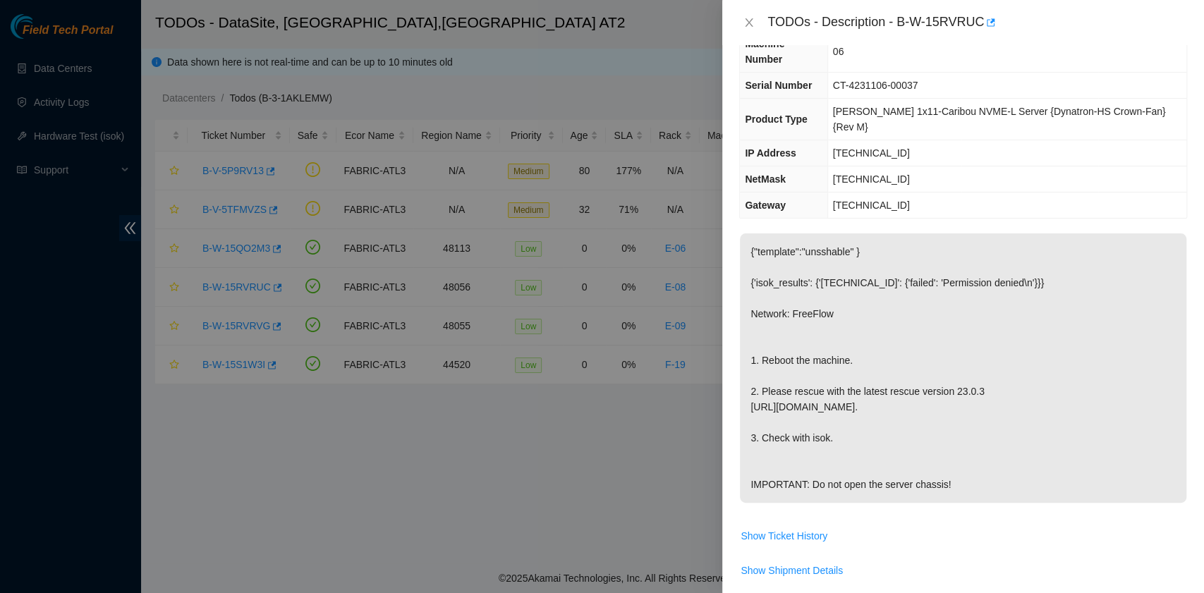
scroll to position [376, 0]
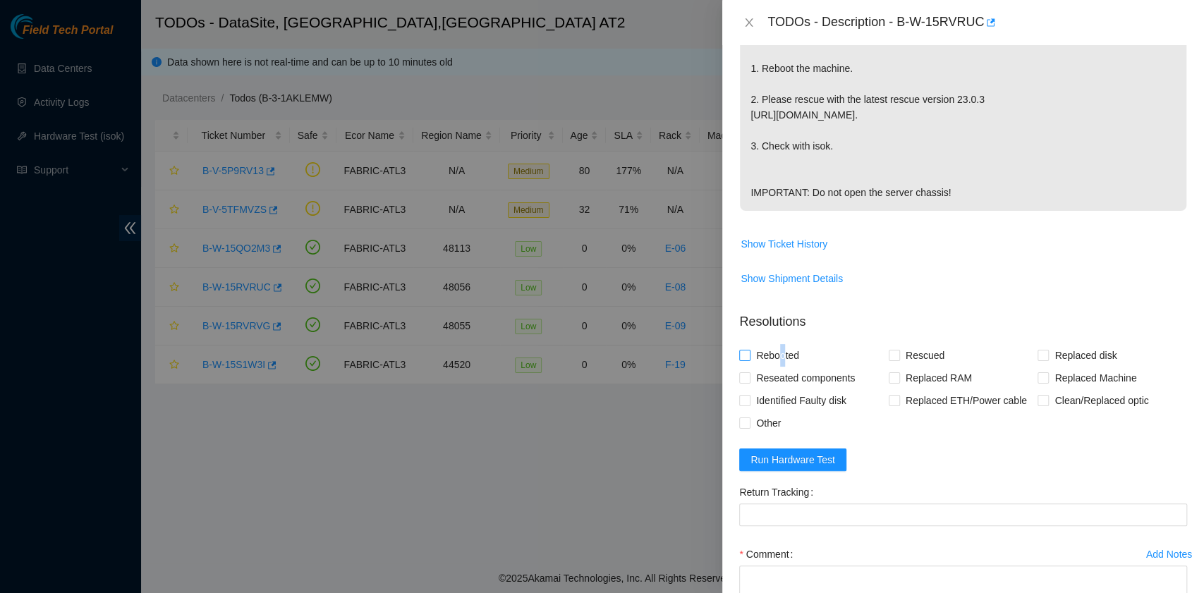
click at [781, 351] on span "Rebooted" at bounding box center [777, 355] width 54 height 23
click at [903, 357] on span "Rescued" at bounding box center [925, 355] width 50 height 23
click at [898, 357] on input "Rescued" at bounding box center [893, 355] width 10 height 10
checkbox input "true"
click at [773, 359] on span "Rebooted" at bounding box center [777, 355] width 54 height 23
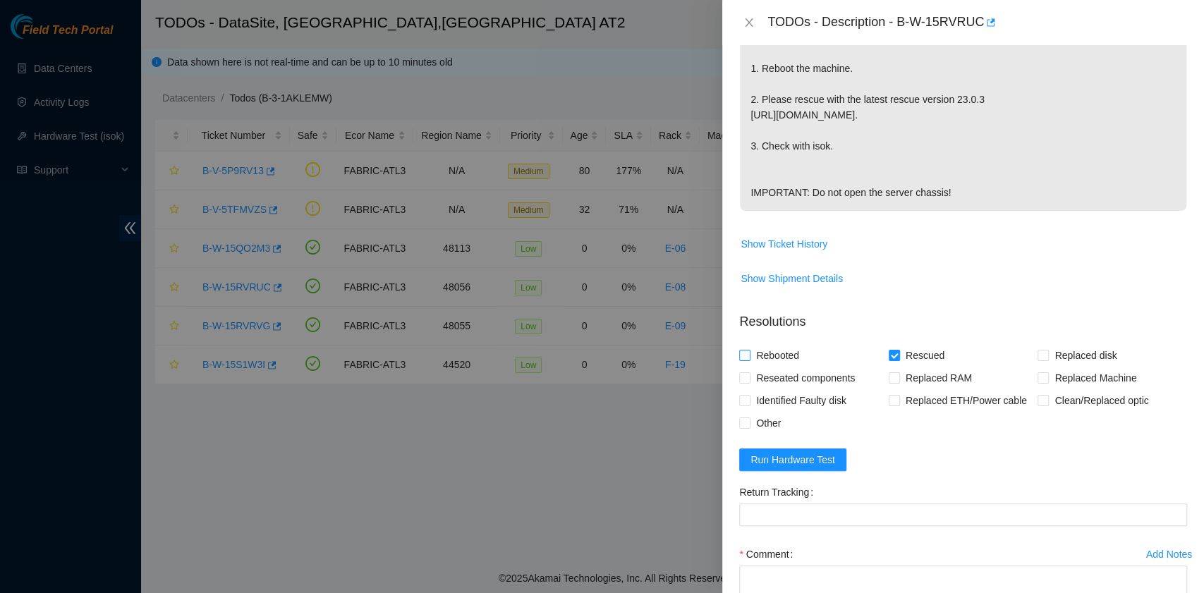
click at [749, 359] on input "Rebooted" at bounding box center [744, 355] width 10 height 10
checkbox input "true"
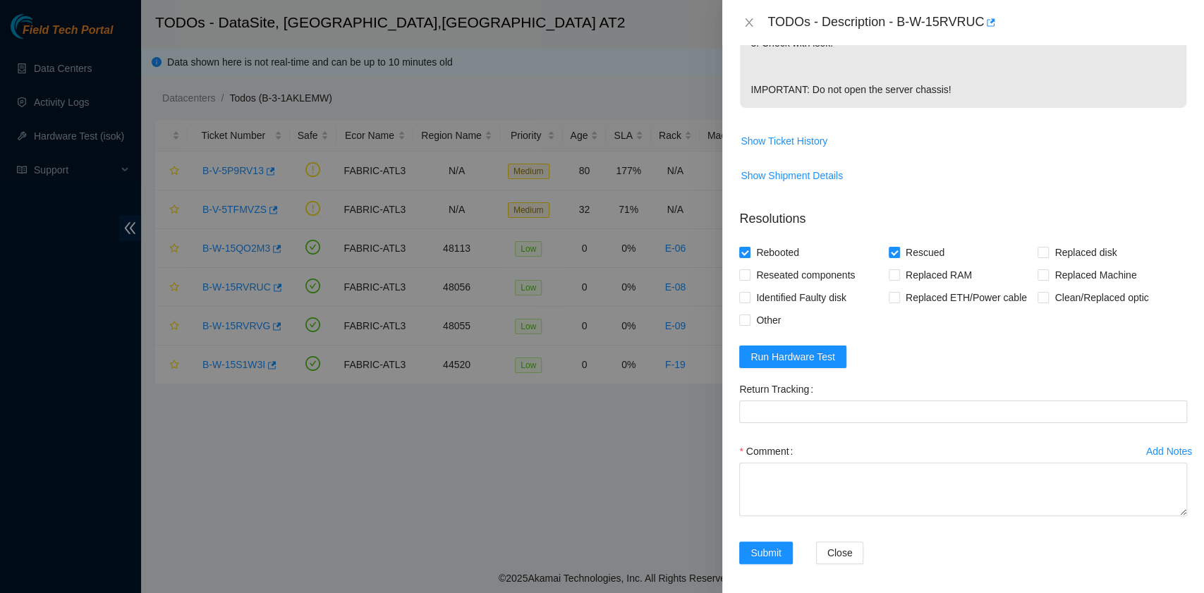
scroll to position [481, 0]
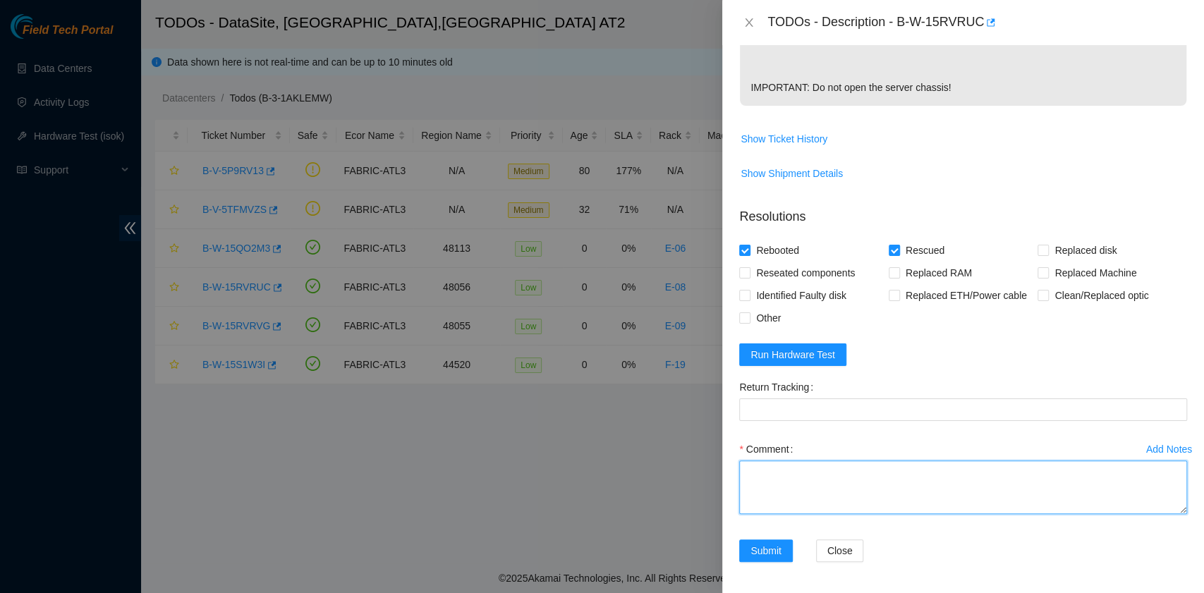
click at [800, 466] on textarea "Comment" at bounding box center [963, 487] width 448 height 54
paste textarea "B-W-15RVRUC rack# E-08 machine# 06 Rebooted. Rescued."
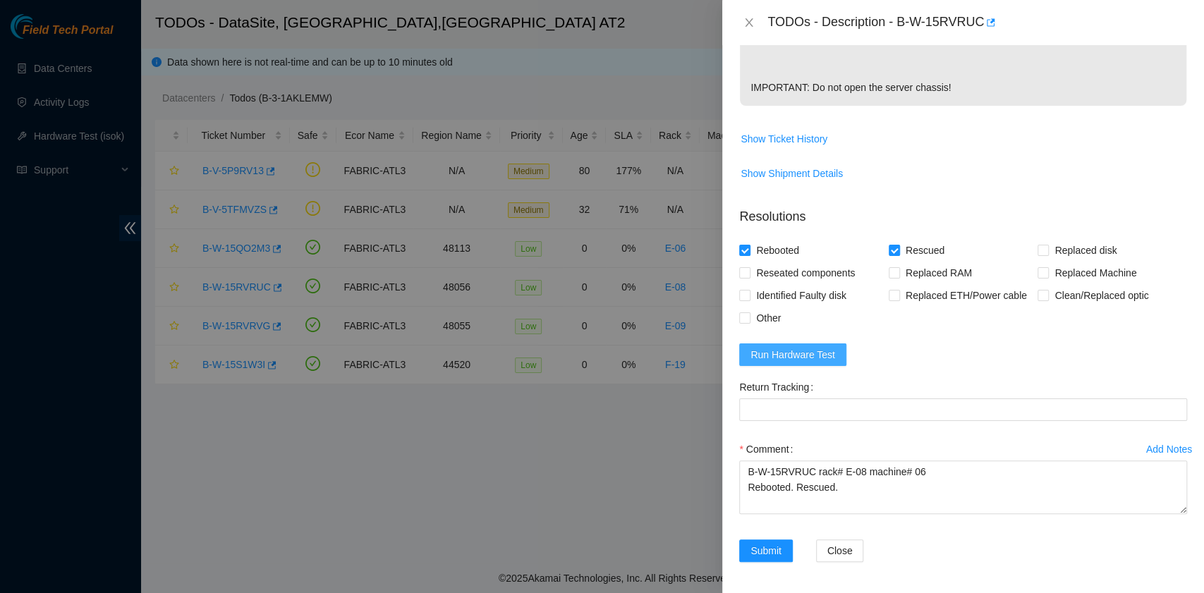
click at [818, 353] on span "Run Hardware Test" at bounding box center [792, 355] width 85 height 16
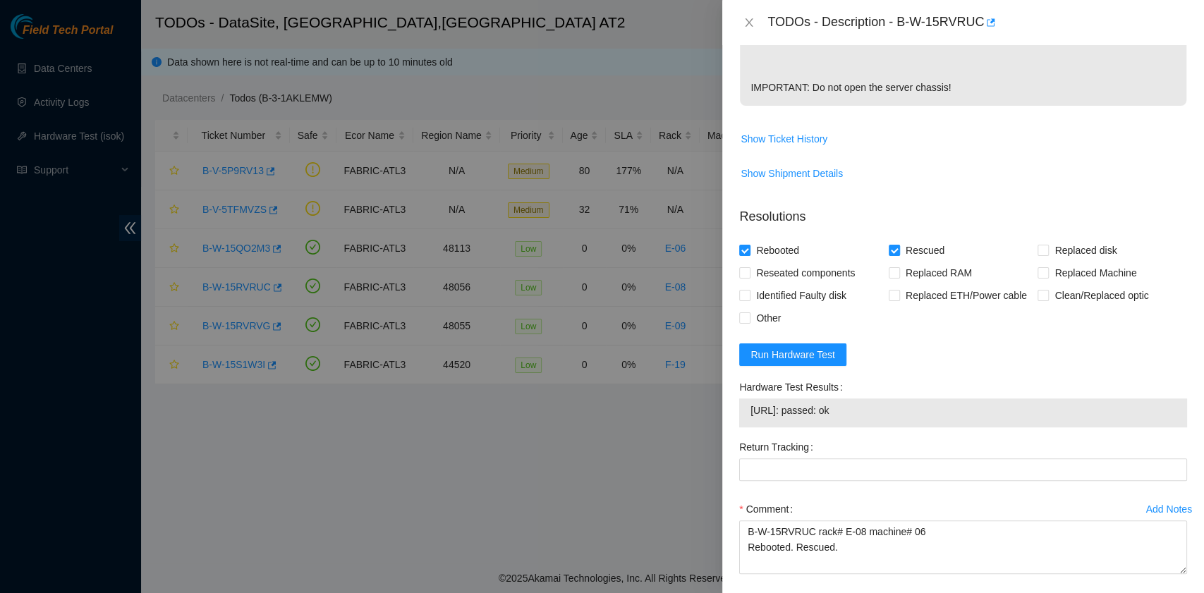
drag, startPoint x: 873, startPoint y: 412, endPoint x: 738, endPoint y: 413, distance: 134.7
click at [738, 413] on div "Hardware Test Results 184.27.176.233: passed: ok" at bounding box center [962, 406] width 459 height 60
copy tbody "184.27.176.233: passed: ok"
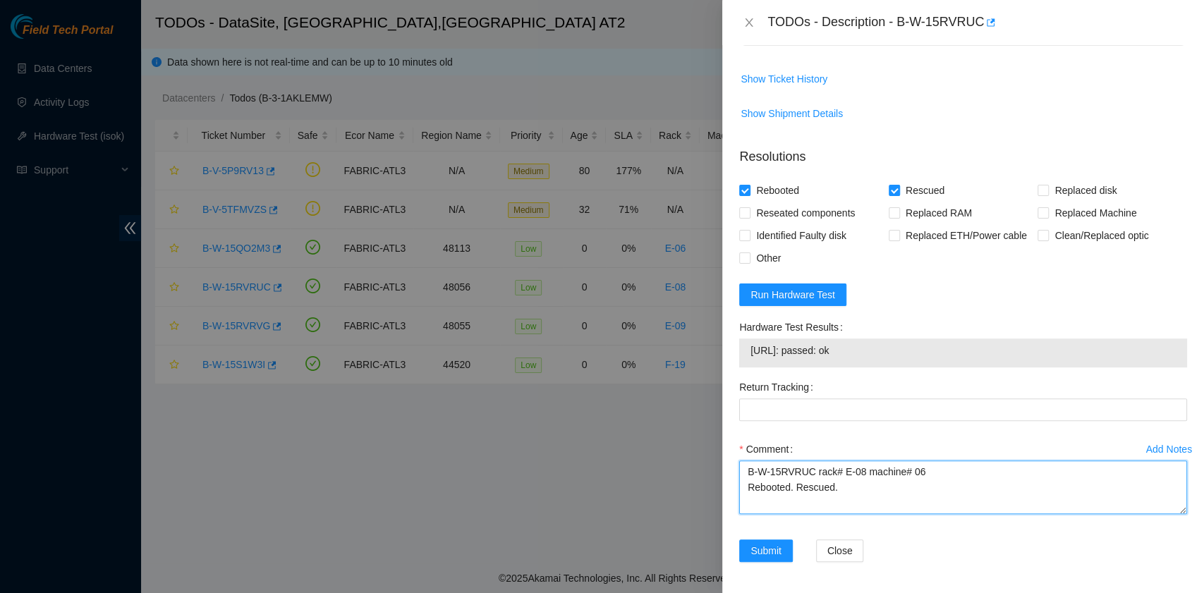
click at [781, 494] on textarea "B-W-15RVRUC rack# E-08 machine# 06 Rebooted. Rescued." at bounding box center [963, 487] width 448 height 54
paste textarea "184.27.176.233: passed: ok"
type textarea "B-W-15RVRUC rack# E-08 machine# 06 Rebooted. Rescued. 184.27.176.233: passed: ok"
click at [769, 548] on span "Submit" at bounding box center [765, 551] width 31 height 16
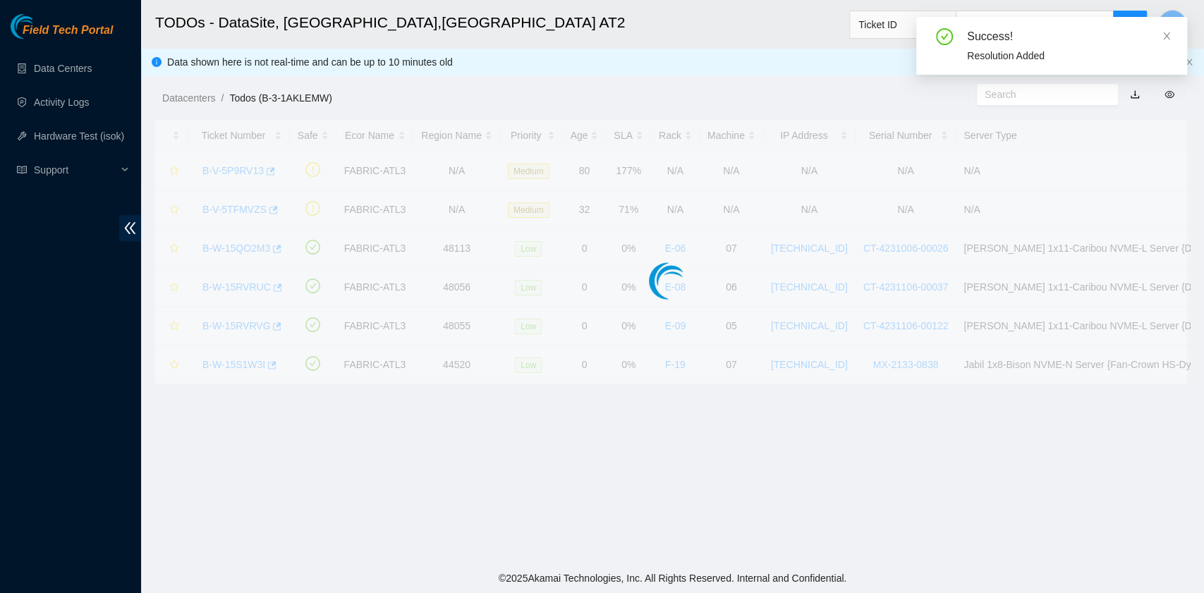
scroll to position [357, 0]
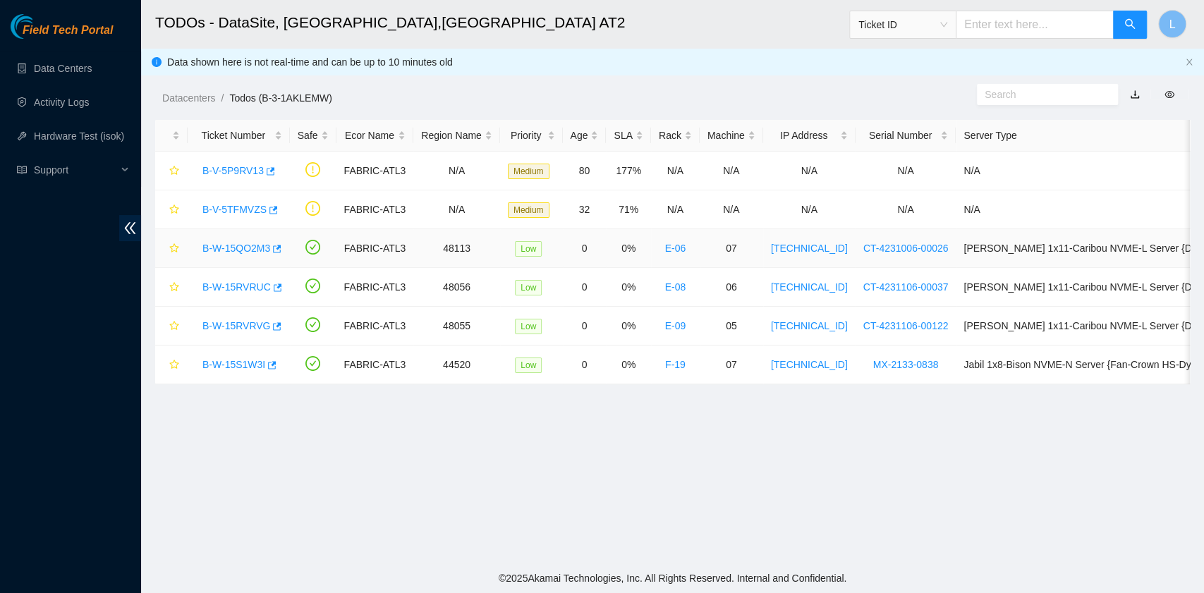
click at [247, 245] on link "B-W-15QO2M3" at bounding box center [236, 248] width 68 height 11
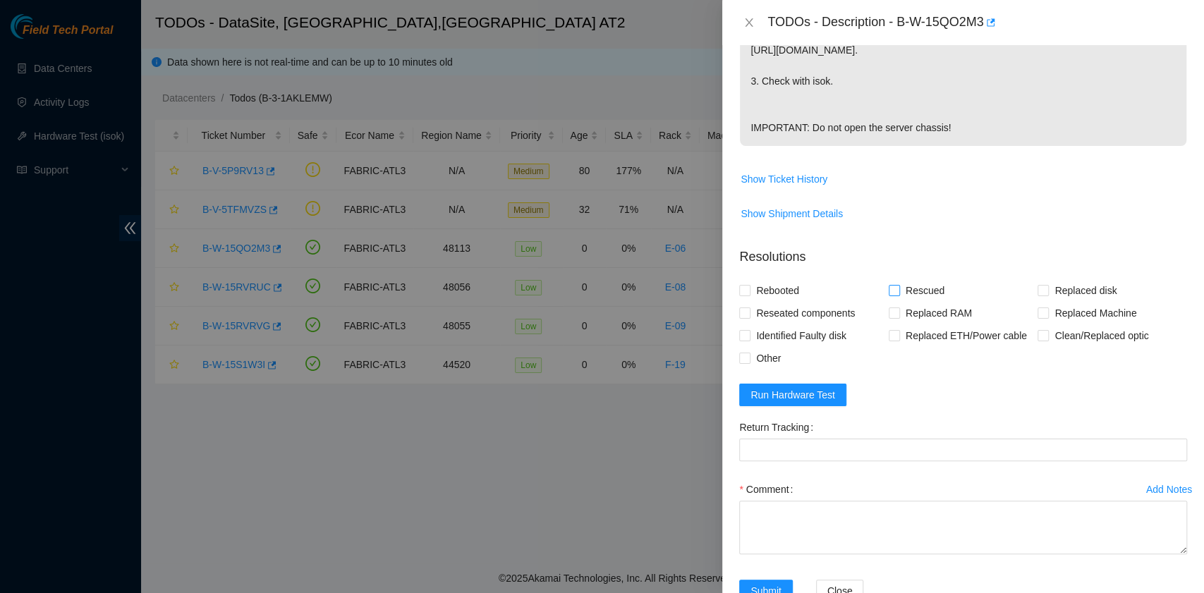
scroll to position [470, 0]
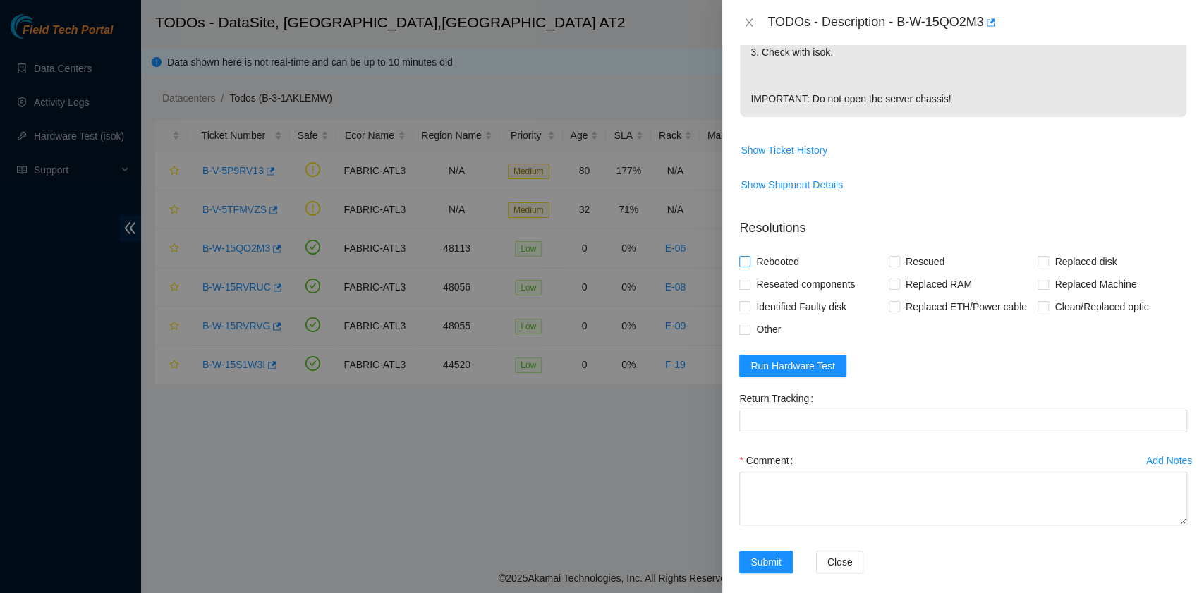
click at [777, 262] on span "Rebooted" at bounding box center [777, 261] width 54 height 23
click at [749, 262] on input "Rebooted" at bounding box center [744, 261] width 10 height 10
checkbox input "true"
click at [900, 264] on span "Rescued" at bounding box center [925, 261] width 50 height 23
click at [895, 264] on input "Rescued" at bounding box center [893, 261] width 10 height 10
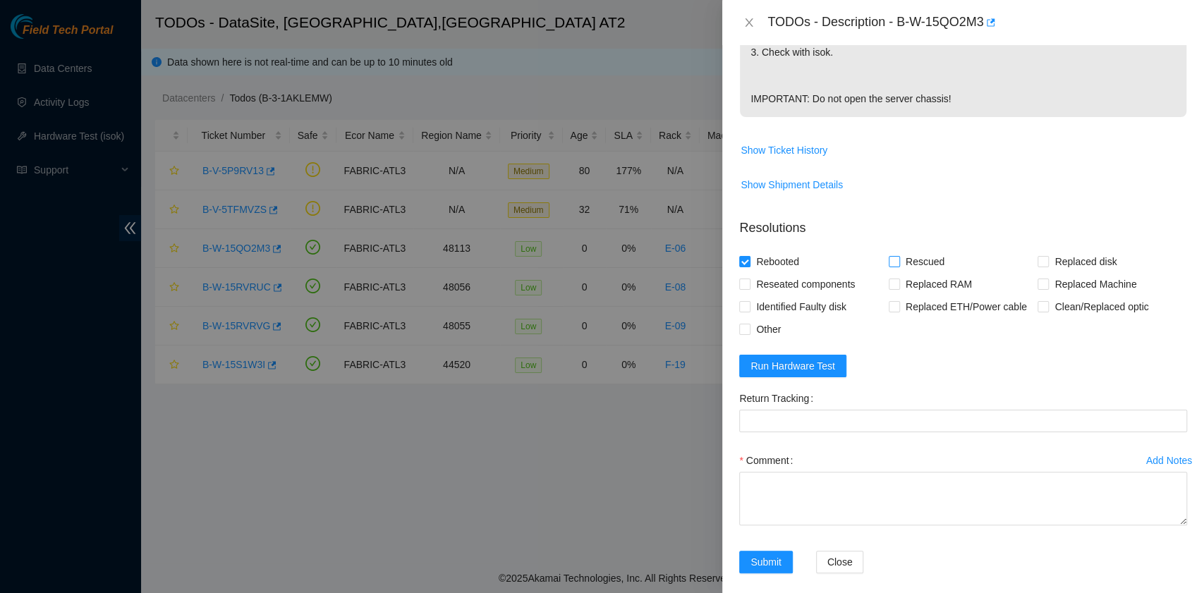
checkbox input "true"
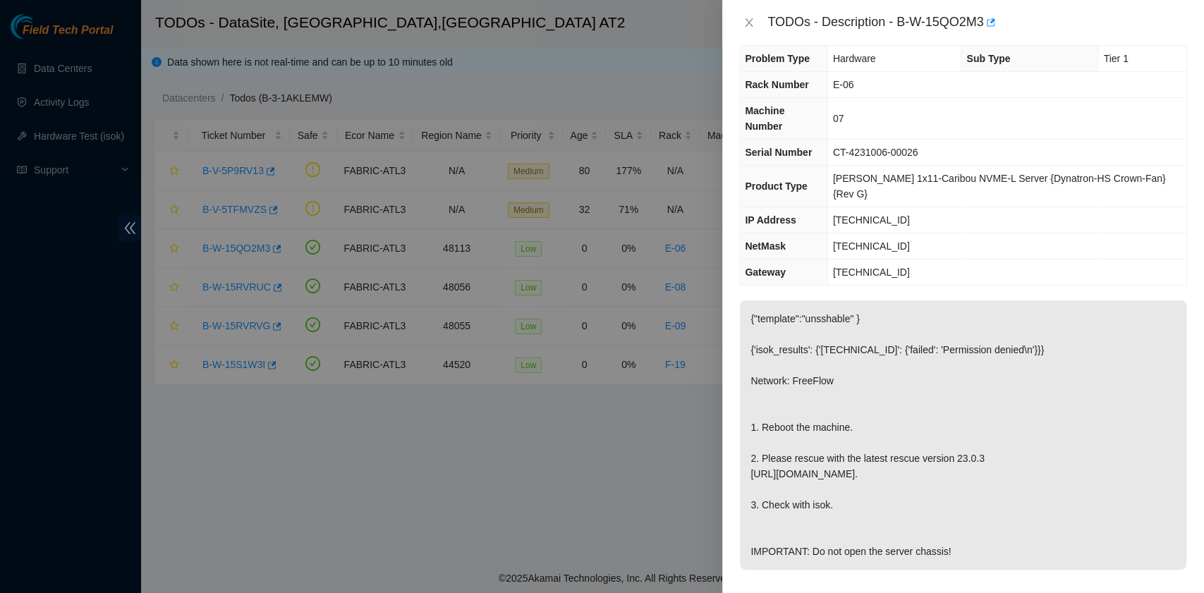
scroll to position [0, 0]
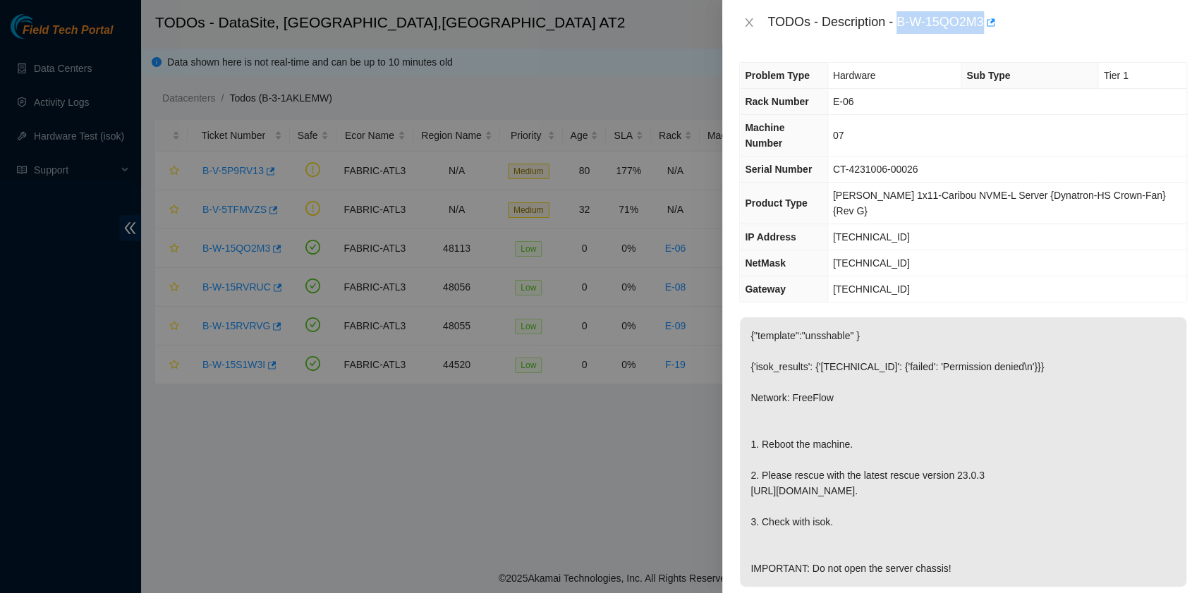
drag, startPoint x: 900, startPoint y: 18, endPoint x: 984, endPoint y: 25, distance: 83.4
click at [984, 25] on div "TODOs - Description - B-W-15QO2M3" at bounding box center [977, 22] width 420 height 23
copy div "B-W-15QO2M3"
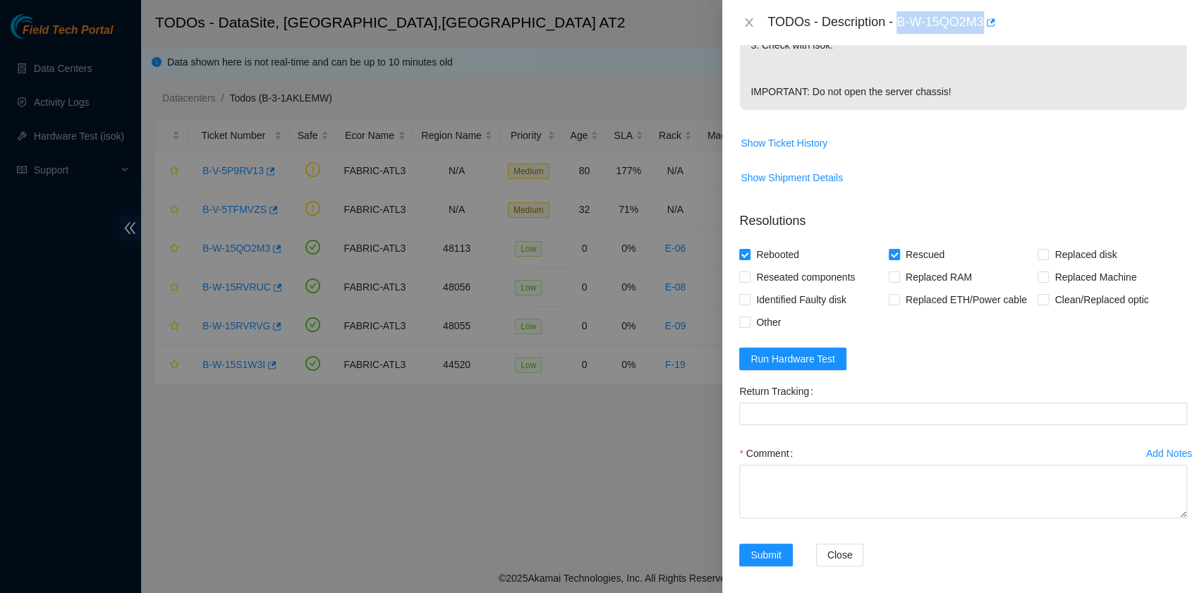
scroll to position [481, 0]
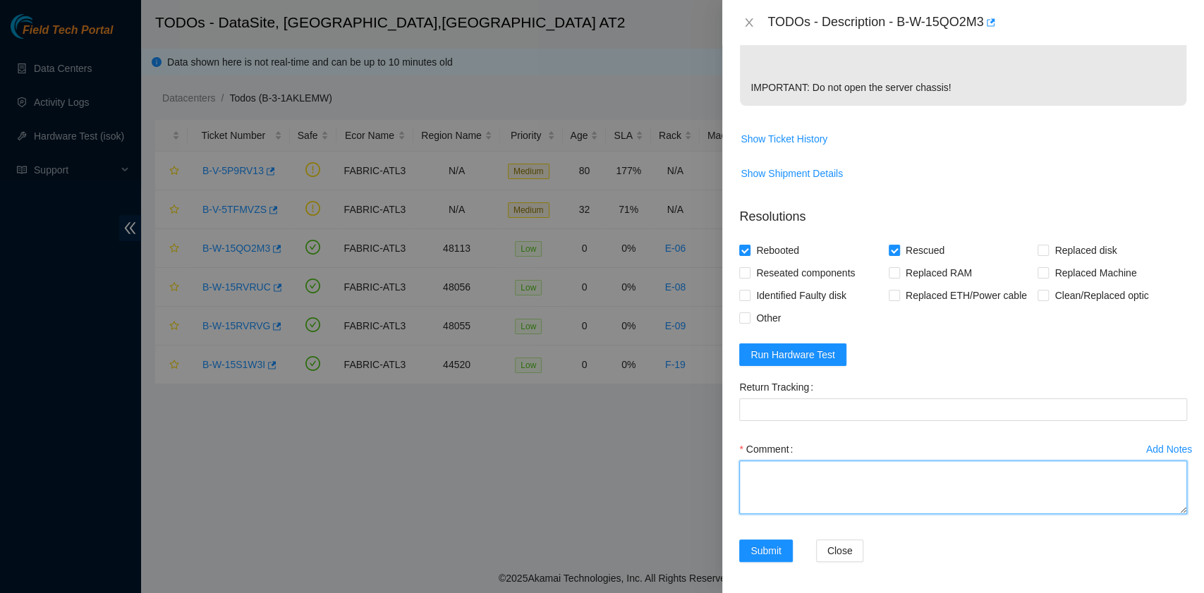
click at [925, 489] on textarea "Comment" at bounding box center [963, 487] width 448 height 54
paste textarea "B-W-15QO2M3 rack# E-06 machine# 07 Rebooted. Rescued."
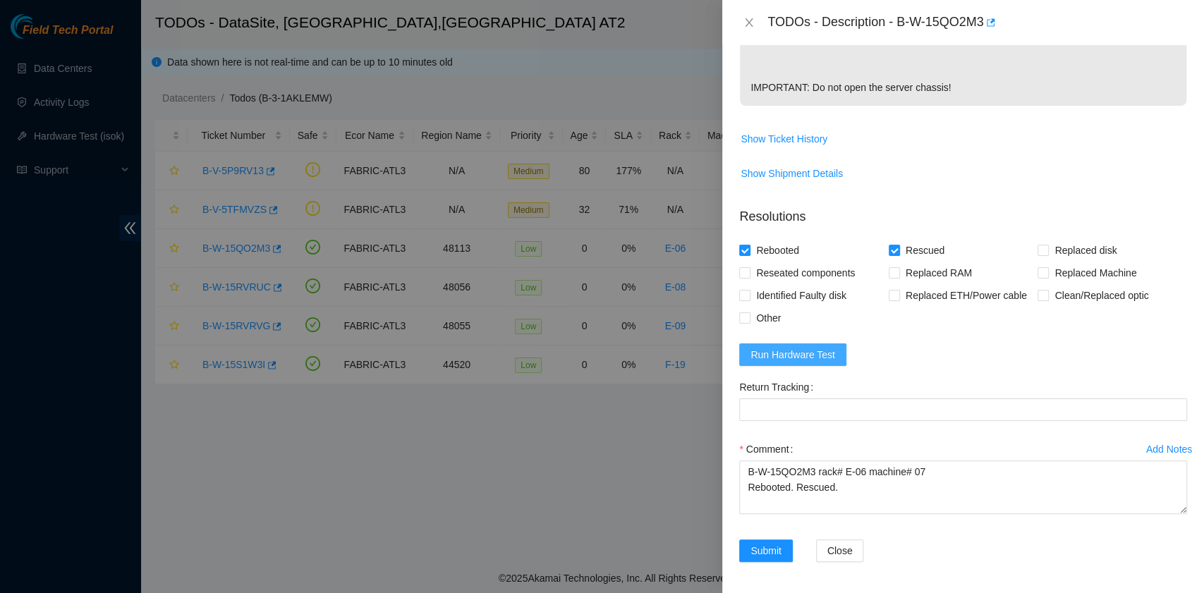
click at [812, 350] on span "Run Hardware Test" at bounding box center [792, 355] width 85 height 16
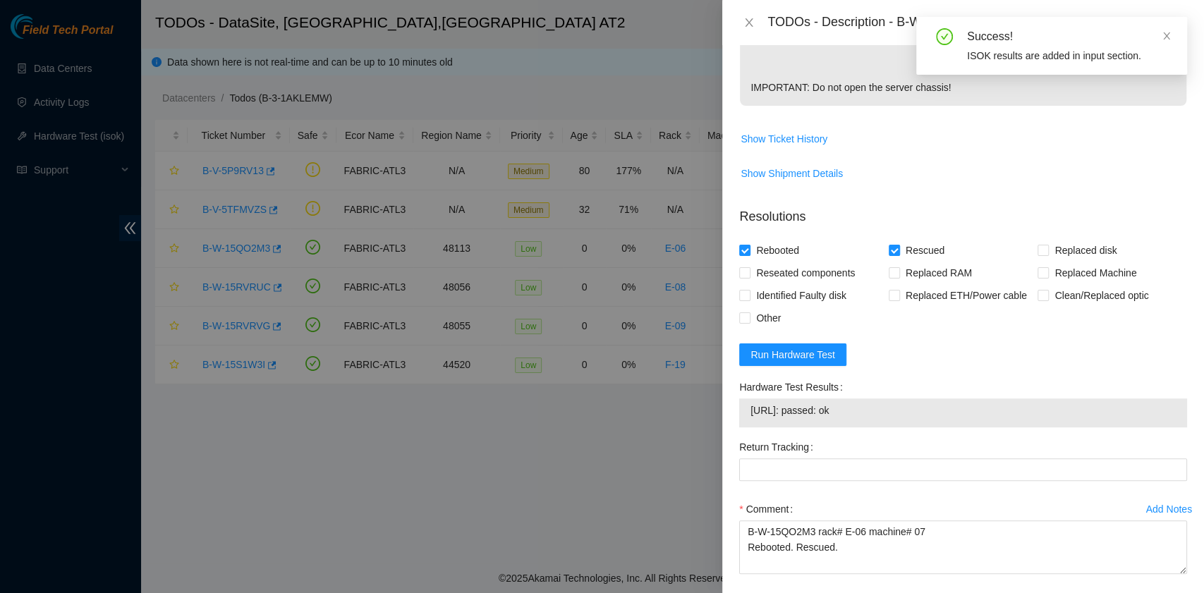
drag, startPoint x: 886, startPoint y: 414, endPoint x: 749, endPoint y: 417, distance: 136.8
click at [750, 417] on td "23.218.233.106: passed: ok" at bounding box center [963, 413] width 427 height 22
copy span "23.218.233.106: passed: ok"
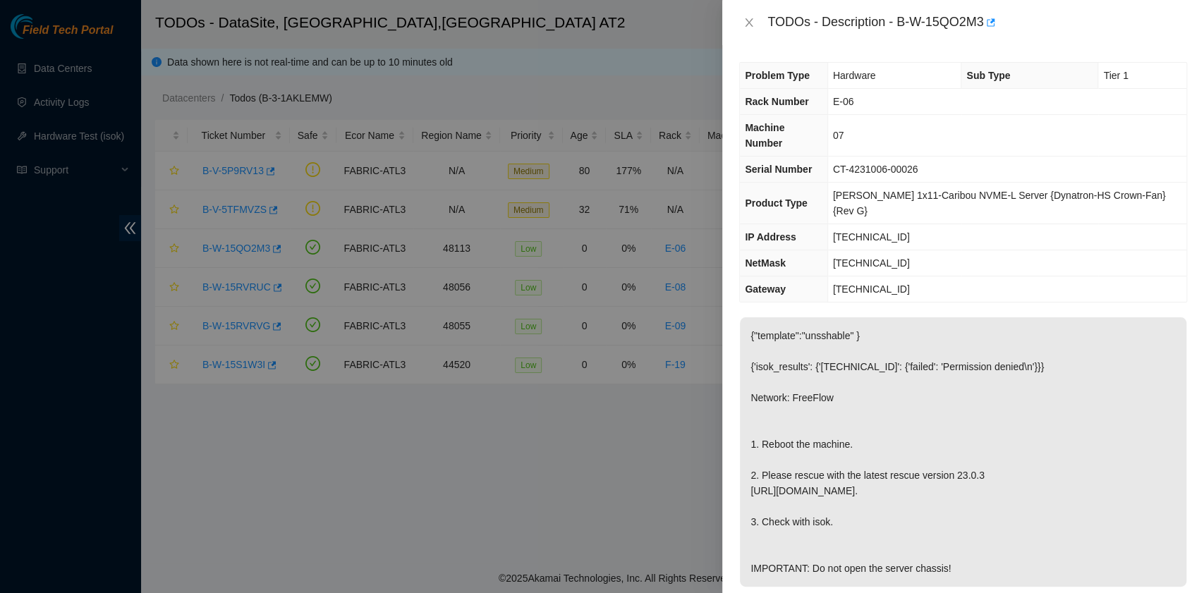
scroll to position [541, 0]
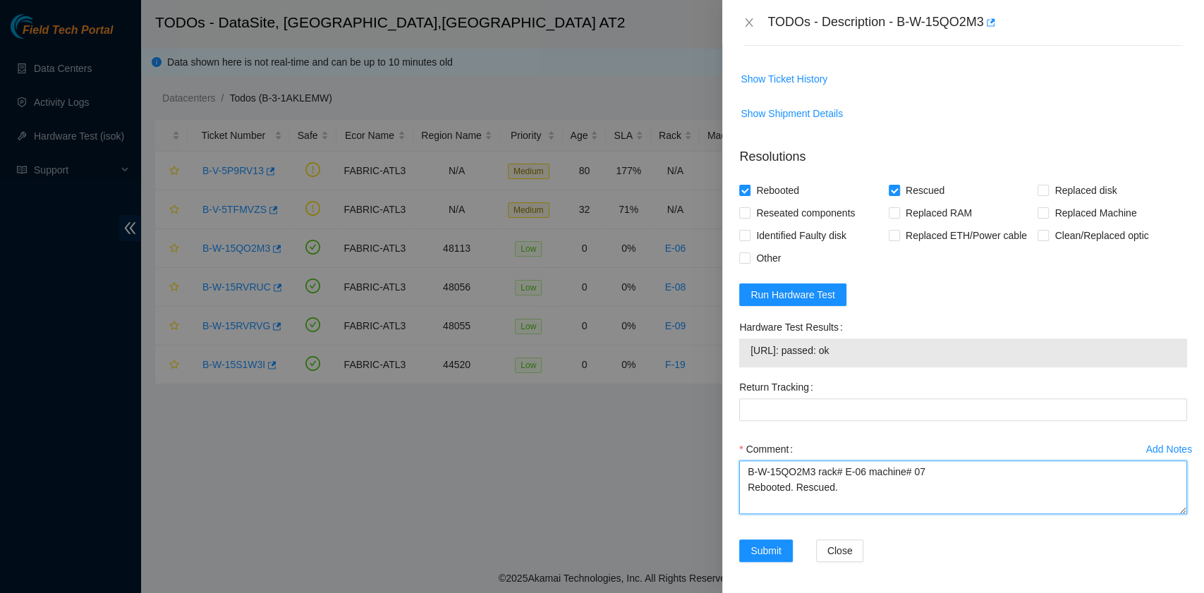
click at [804, 501] on textarea "B-W-15QO2M3 rack# E-06 machine# 07 Rebooted. Rescued." at bounding box center [963, 487] width 448 height 54
paste textarea "23.218.233.106: passed: ok"
type textarea "B-W-15QO2M3 rack# E-06 machine# 07 Rebooted. Rescued. 23.218.233.106: passed: ok"
click at [766, 550] on span "Submit" at bounding box center [765, 551] width 31 height 16
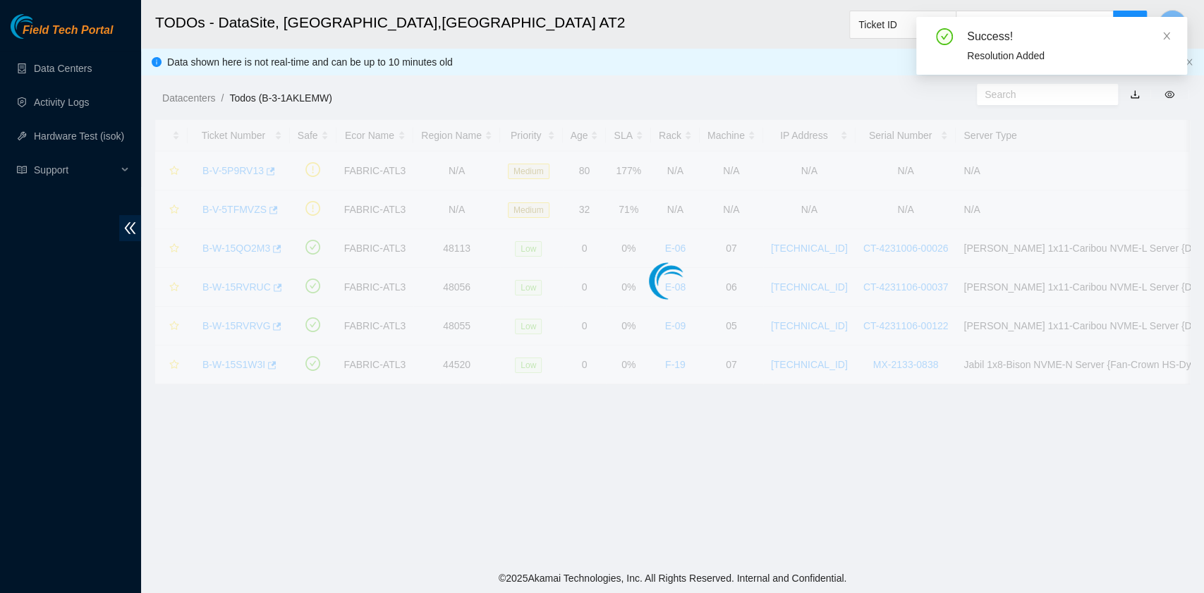
scroll to position [357, 0]
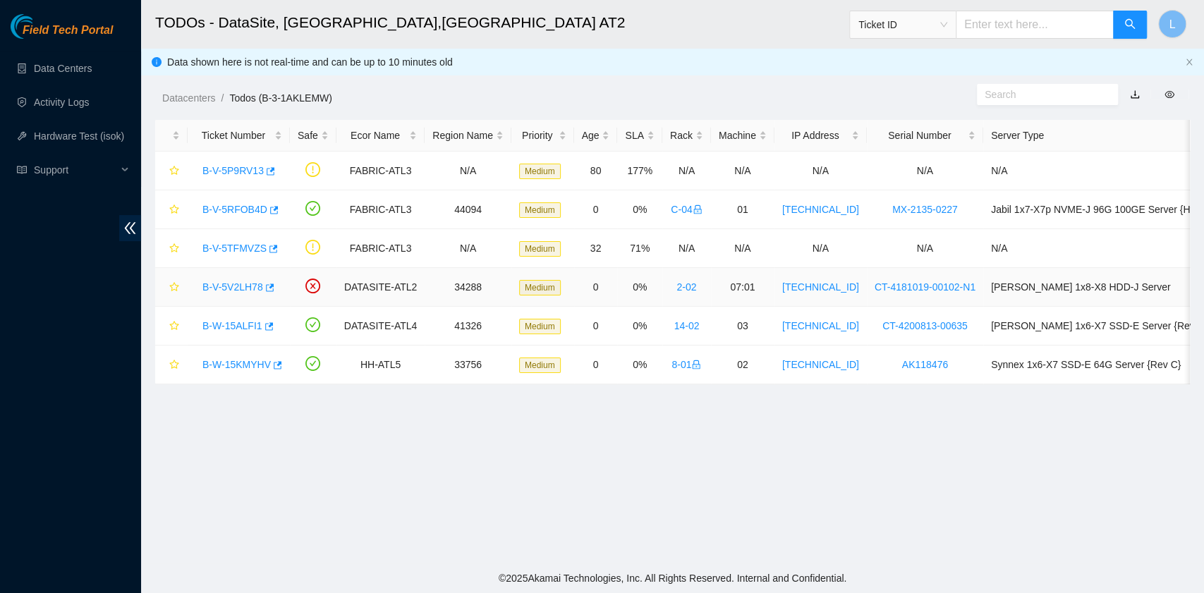
click at [226, 282] on link "B-V-5V2LH78" at bounding box center [232, 286] width 61 height 11
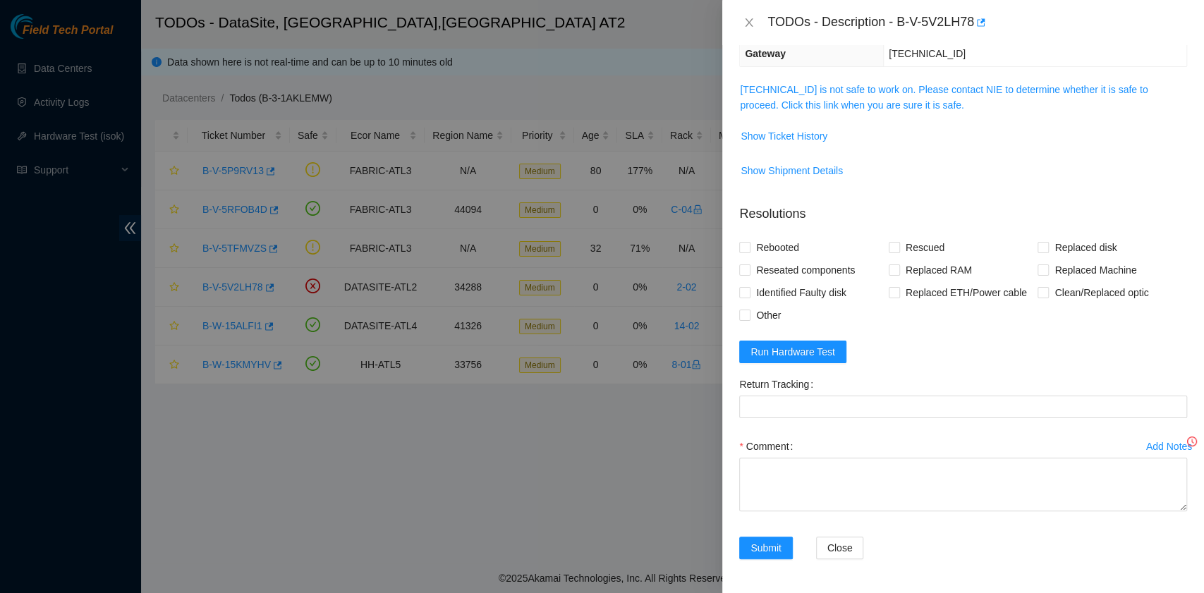
scroll to position [176, 0]
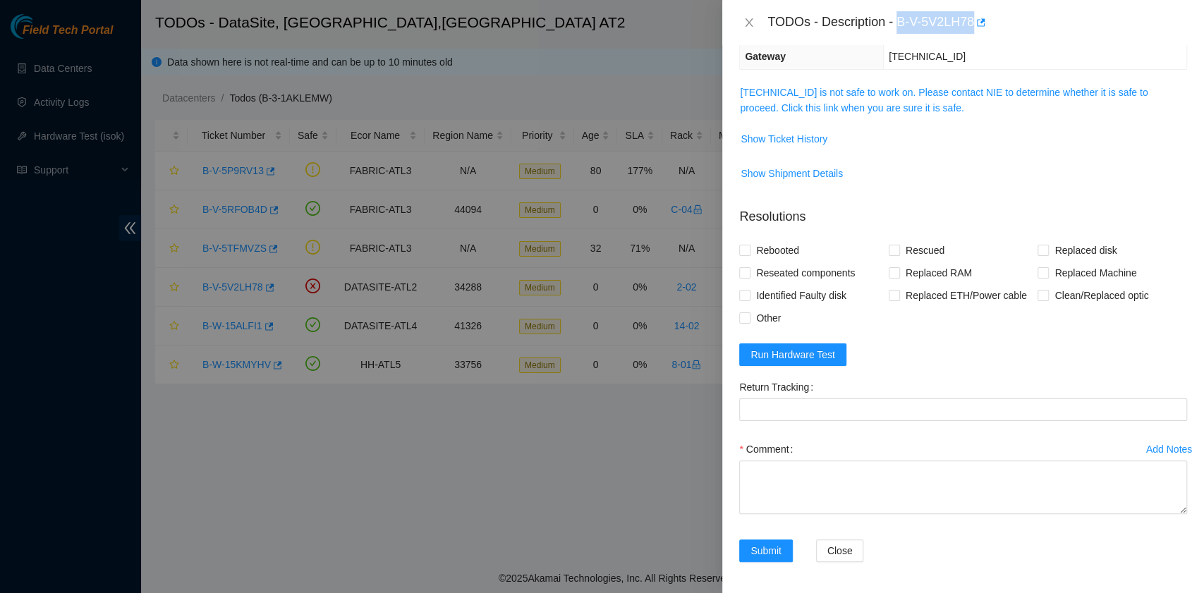
drag, startPoint x: 900, startPoint y: 27, endPoint x: 973, endPoint y: 23, distance: 73.5
click at [973, 23] on div "TODOs - Description - B-V-5V2LH78" at bounding box center [977, 22] width 420 height 23
copy div "B-V-5V2LH78"
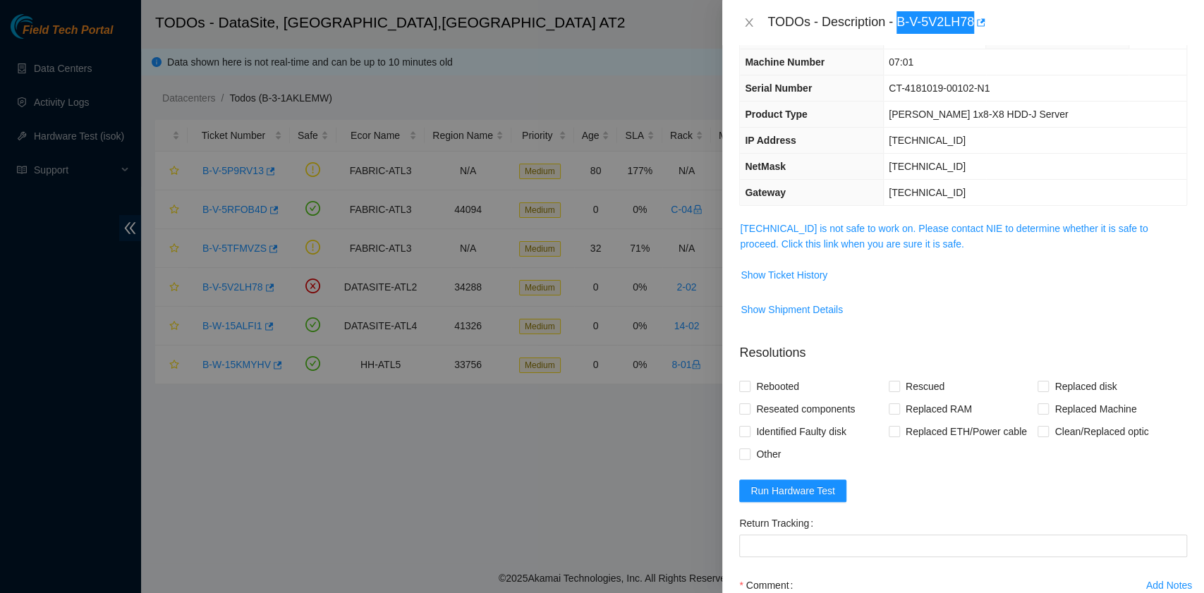
scroll to position [0, 0]
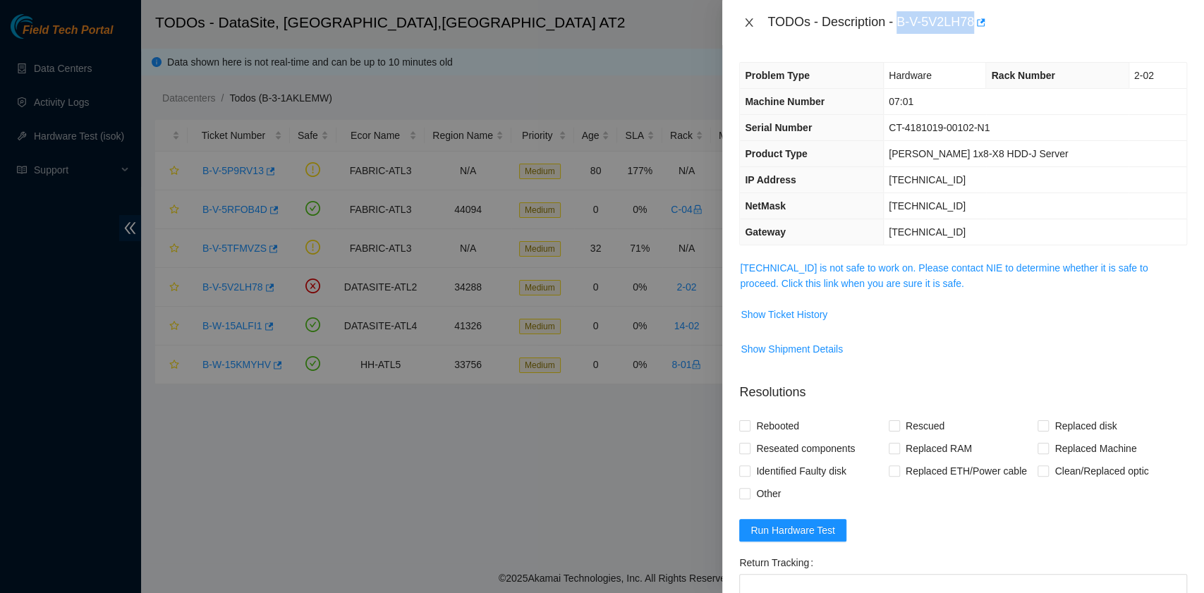
click at [751, 28] on button "Close" at bounding box center [749, 22] width 20 height 13
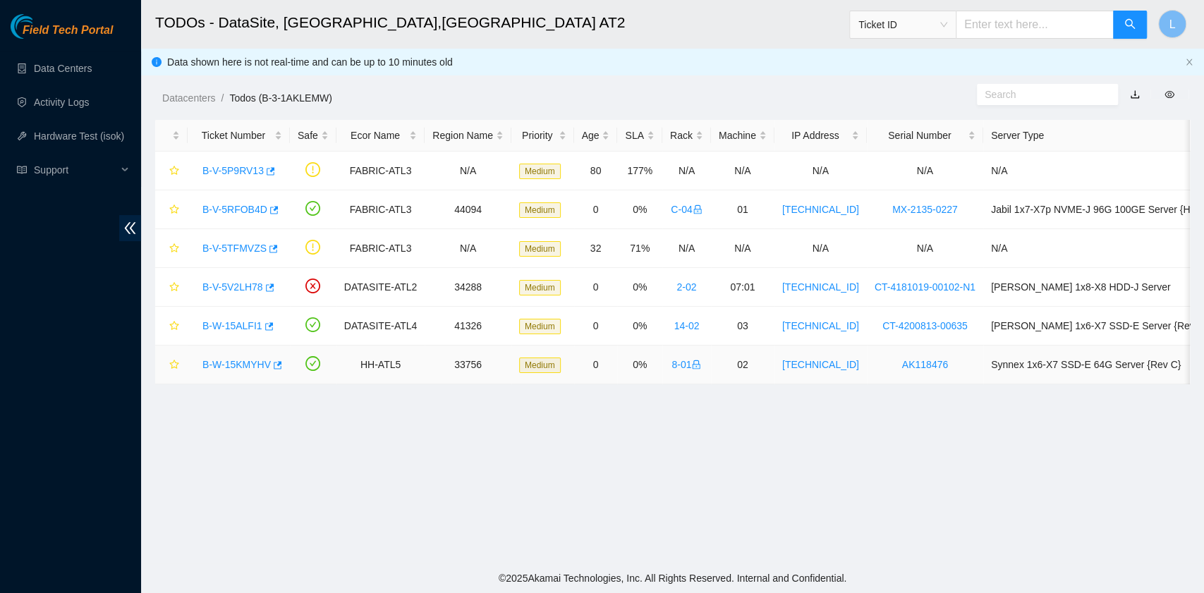
click at [209, 360] on link "B-W-15KMYHV" at bounding box center [236, 364] width 68 height 11
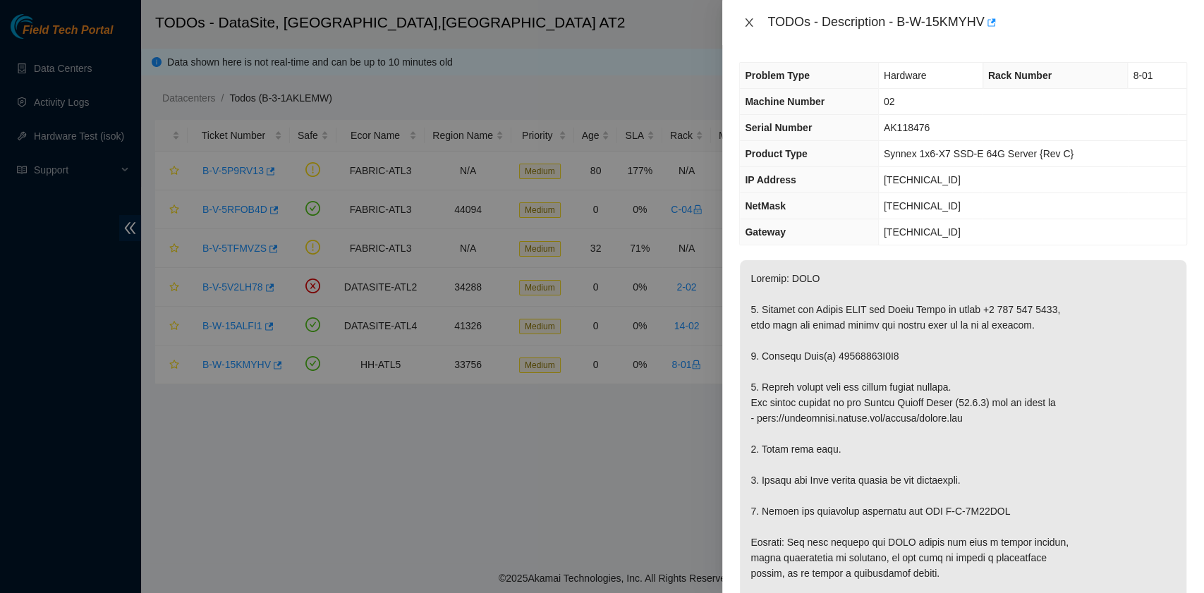
click at [750, 25] on icon "close" at bounding box center [749, 22] width 8 height 8
